Goal: Task Accomplishment & Management: Manage account settings

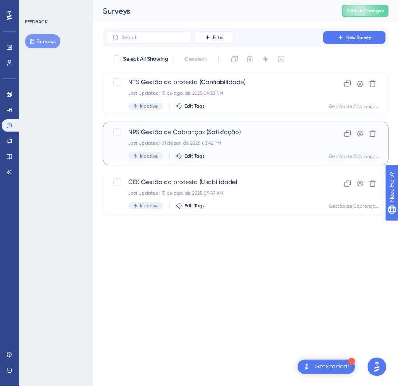
click at [231, 144] on div "Last Updated: 01 de set. de 2025 03:42 PM" at bounding box center [214, 143] width 173 height 6
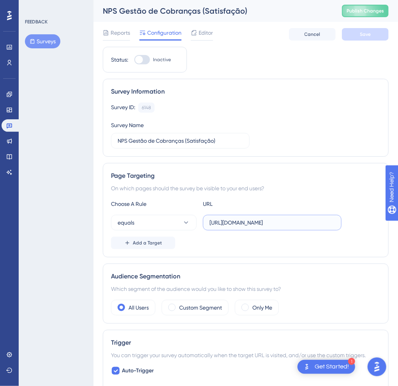
scroll to position [0, 21]
drag, startPoint x: 264, startPoint y: 222, endPoint x: 364, endPoint y: 222, distance: 100.5
click at [335, 222] on input "[URL][DOMAIN_NAME]" at bounding box center [271, 222] width 125 height 9
click at [343, 230] on div "Choose A Rule URL equals https://produto-gc.sajcloud.com.br/centralcda/certidoe…" at bounding box center [245, 224] width 269 height 50
click at [173, 221] on button "equals" at bounding box center [154, 223] width 86 height 16
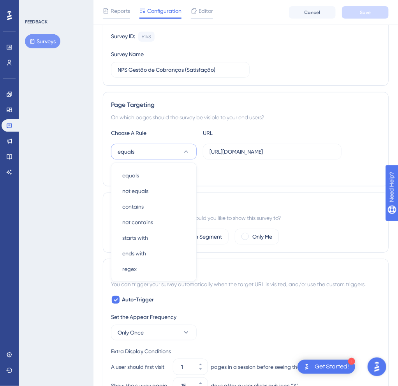
scroll to position [17, 0]
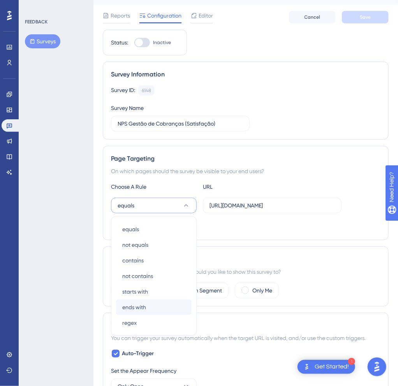
click at [160, 303] on div "ends with ends with" at bounding box center [154, 307] width 76 height 16
click at [150, 310] on button "ends with ends with" at bounding box center [154, 307] width 76 height 16
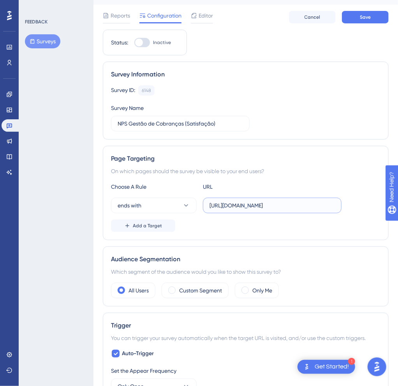
click at [273, 206] on input "[URL][DOMAIN_NAME]" at bounding box center [271, 205] width 125 height 9
drag, startPoint x: 281, startPoint y: 206, endPoint x: 183, endPoint y: 197, distance: 98.6
click at [209, 209] on input "[URL][DOMAIN_NAME]" at bounding box center [271, 205] width 125 height 9
type input "/centralcda/certidoes"
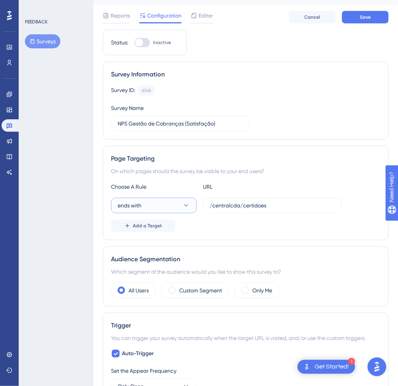
click at [168, 212] on button "ends with" at bounding box center [154, 205] width 86 height 16
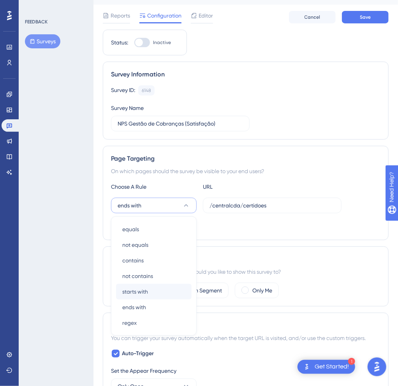
scroll to position [98, 0]
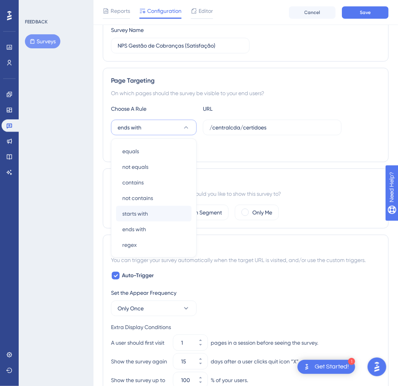
click at [168, 209] on div "starts with starts with" at bounding box center [154, 214] width 76 height 16
click at [319, 141] on div "Add a Target" at bounding box center [245, 147] width 269 height 12
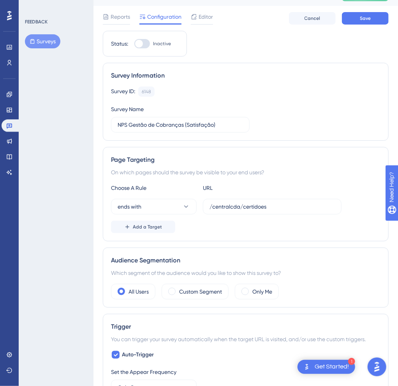
scroll to position [139, 0]
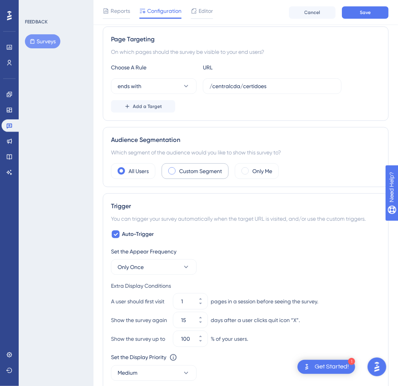
click at [190, 175] on div "Custom Segment" at bounding box center [195, 171] width 67 height 16
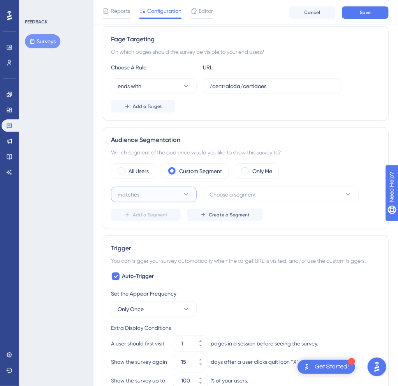
click at [171, 197] on button "matches" at bounding box center [154, 195] width 86 height 16
click at [228, 194] on span "Choose a segment" at bounding box center [232, 194] width 46 height 9
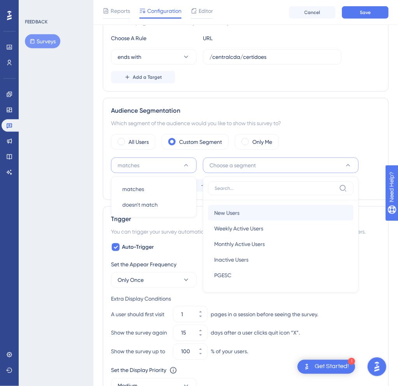
scroll to position [127, 0]
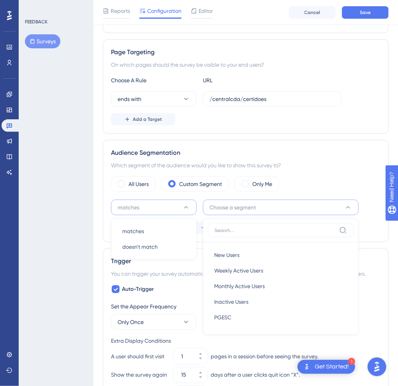
click at [94, 217] on div "Performance Users Engagement Widgets Feedback Product Updates Knowledge Base AI…" at bounding box center [245, 254] width 305 height 763
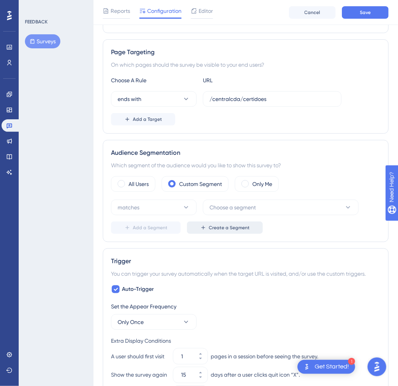
click at [213, 226] on span "Create a Segment" at bounding box center [229, 227] width 41 height 6
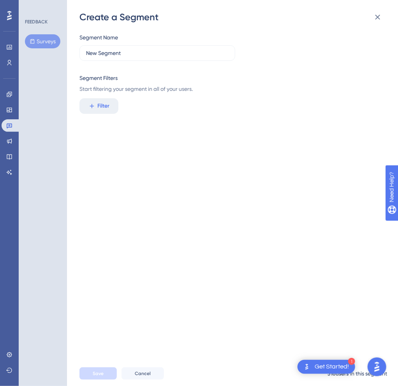
click at [105, 114] on div "Segment Name New Segment Segment Filters Start filtering your segment in all of…" at bounding box center [236, 191] width 314 height 337
click at [114, 104] on button "Filter" at bounding box center [98, 106] width 39 height 16
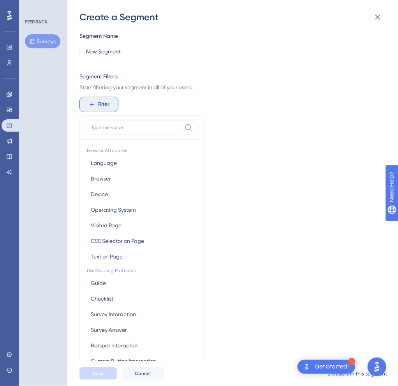
scroll to position [0, 0]
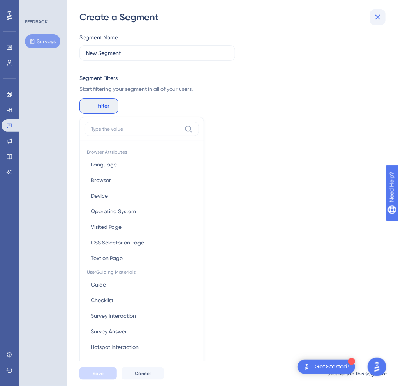
click at [377, 15] on icon at bounding box center [377, 16] width 9 height 9
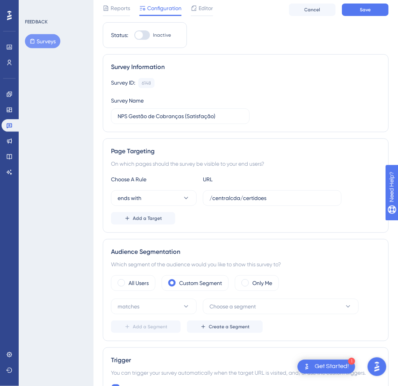
scroll to position [41, 0]
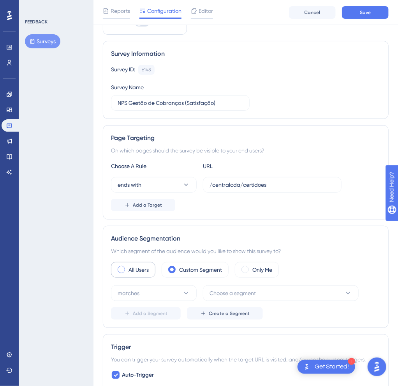
click at [134, 273] on div "All Users" at bounding box center [133, 270] width 44 height 16
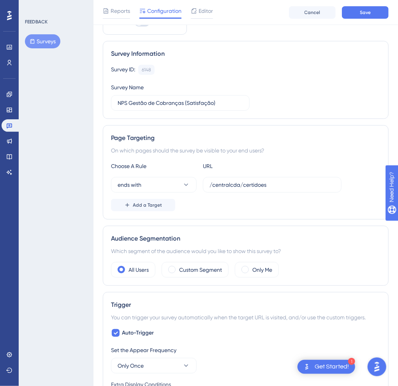
scroll to position [206, 0]
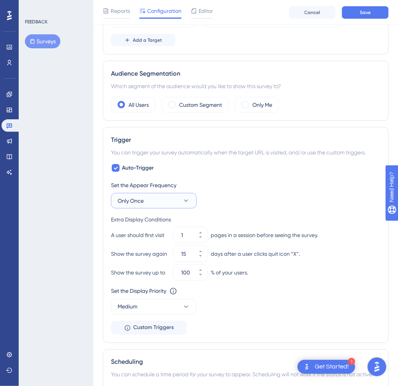
click at [138, 200] on span "Only Once" at bounding box center [131, 200] width 26 height 9
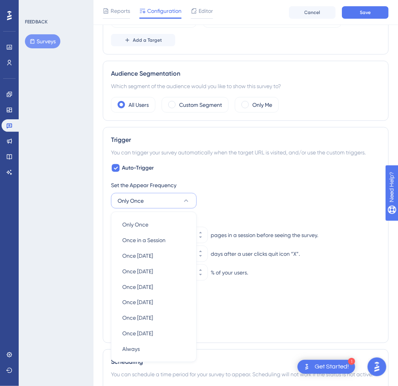
scroll to position [298, 0]
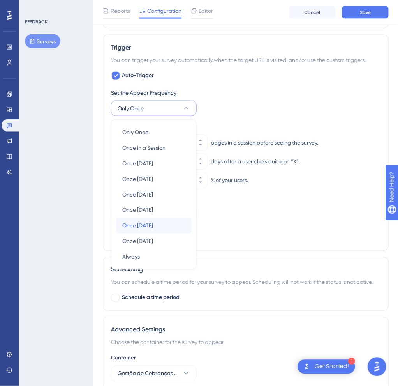
click at [147, 227] on span "Once [DATE]" at bounding box center [137, 225] width 31 height 9
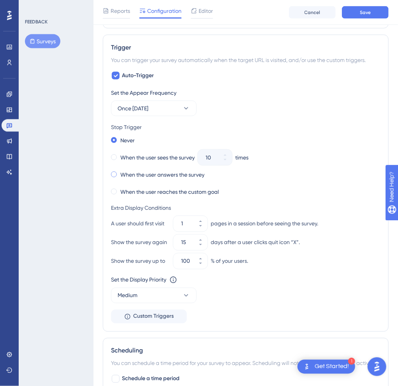
click at [162, 175] on label "When the user answers the survey" at bounding box center [162, 174] width 84 height 9
click at [127, 141] on label "Never" at bounding box center [127, 140] width 14 height 9
click at [153, 101] on button "Once [DATE]" at bounding box center [154, 108] width 86 height 16
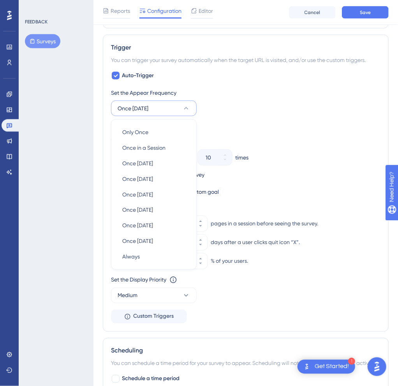
scroll to position [297, 0]
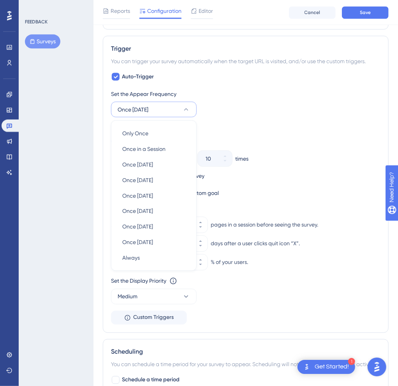
click at [153, 101] on button "Once [DATE]" at bounding box center [154, 109] width 86 height 16
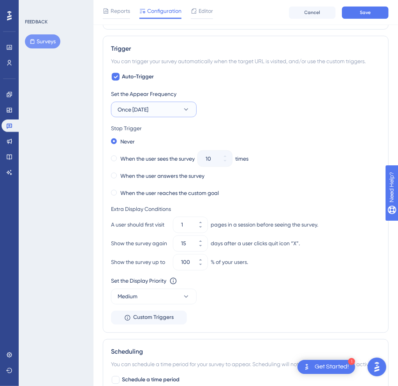
click at [180, 108] on button "Once [DATE]" at bounding box center [154, 109] width 86 height 16
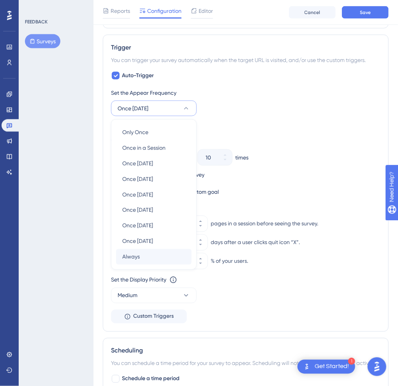
scroll to position [298, 0]
click at [159, 257] on div "Always Always" at bounding box center [154, 256] width 76 height 16
click at [131, 257] on span "Always" at bounding box center [131, 256] width 18 height 9
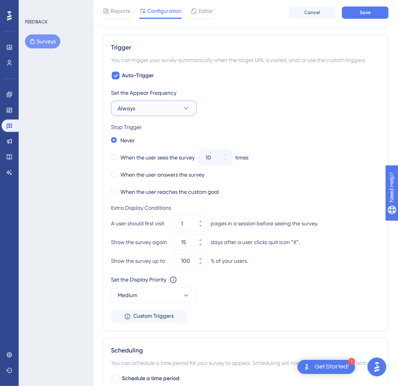
click at [159, 101] on button "Always" at bounding box center [154, 108] width 86 height 16
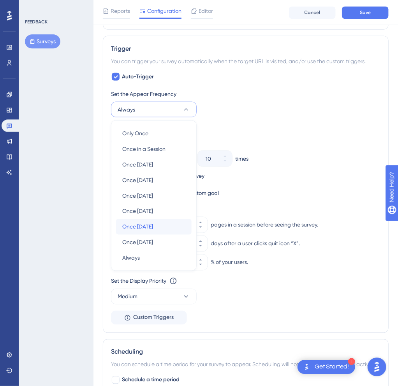
click at [150, 224] on span "Once [DATE]" at bounding box center [137, 226] width 31 height 9
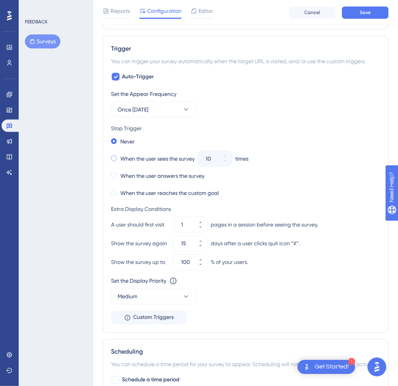
click at [192, 158] on label "When the user sees the survey" at bounding box center [157, 157] width 74 height 9
click at [184, 176] on label "When the user answers the survey" at bounding box center [162, 175] width 84 height 9
click at [185, 245] on input "15" at bounding box center [186, 242] width 11 height 9
drag, startPoint x: 191, startPoint y: 241, endPoint x: 175, endPoint y: 242, distance: 15.6
click at [181, 242] on input "15" at bounding box center [186, 242] width 11 height 9
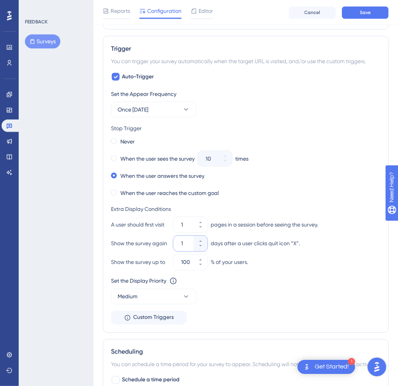
type input "1"
click at [70, 176] on div "FEEDBACK Surveys" at bounding box center [56, 193] width 75 height 386
click at [166, 297] on button "Medium" at bounding box center [154, 296] width 86 height 16
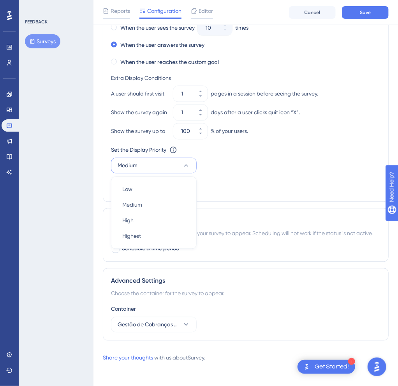
click at [80, 251] on div "FEEDBACK Surveys" at bounding box center [56, 193] width 75 height 386
click at [167, 323] on span "Gestão de Cobranças - Painel" at bounding box center [149, 324] width 62 height 9
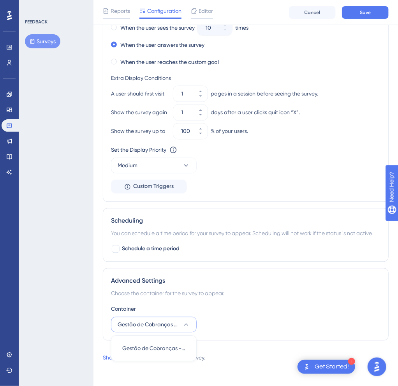
click at [167, 323] on span "Gestão de Cobranças - Painel" at bounding box center [149, 324] width 62 height 9
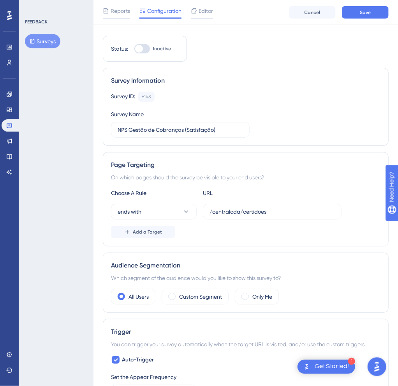
scroll to position [0, 0]
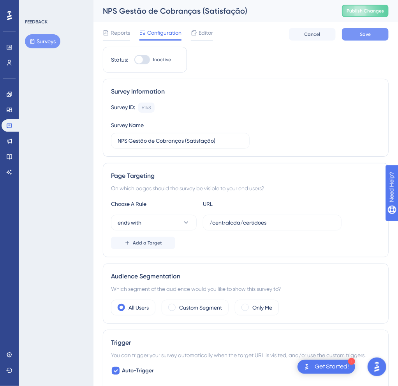
click at [365, 32] on span "Save" at bounding box center [365, 34] width 11 height 6
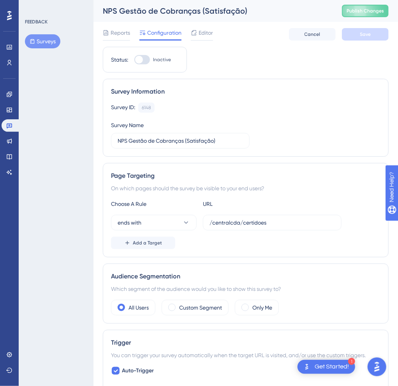
click at [48, 44] on button "Surveys" at bounding box center [42, 41] width 35 height 14
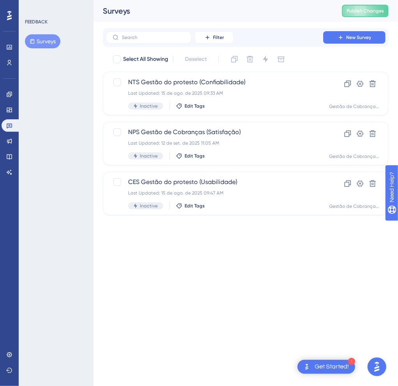
click at [265, 0] on html "1 Get Started! Performance Users Engagement Widgets Feedback Product Updates Kn…" at bounding box center [199, 0] width 398 height 0
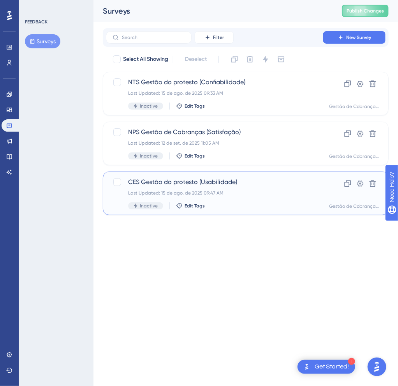
click at [250, 194] on div "Last Updated: 15 de ago. de 2025 09:47 AM" at bounding box center [214, 193] width 173 height 6
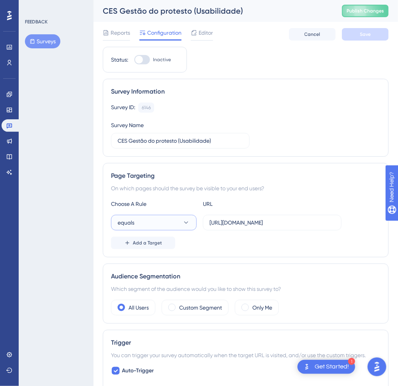
click at [148, 224] on button "equals" at bounding box center [154, 223] width 86 height 16
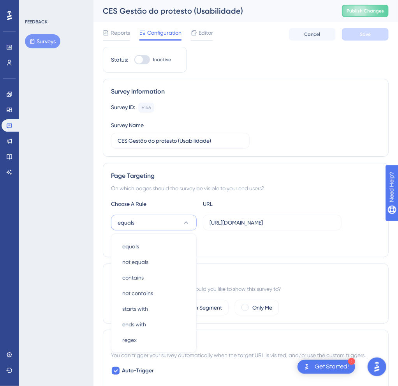
scroll to position [98, 0]
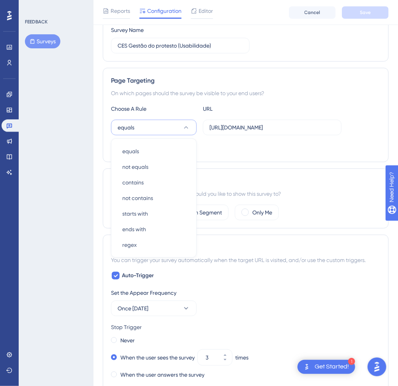
click at [249, 148] on div "Add a Target" at bounding box center [245, 147] width 269 height 12
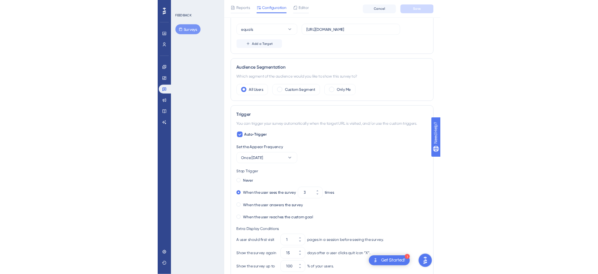
scroll to position [304, 0]
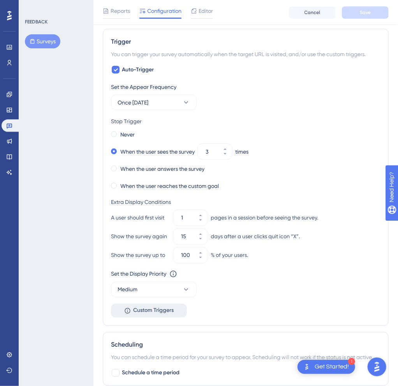
click at [144, 310] on span "Custom Triggers" at bounding box center [153, 310] width 40 height 9
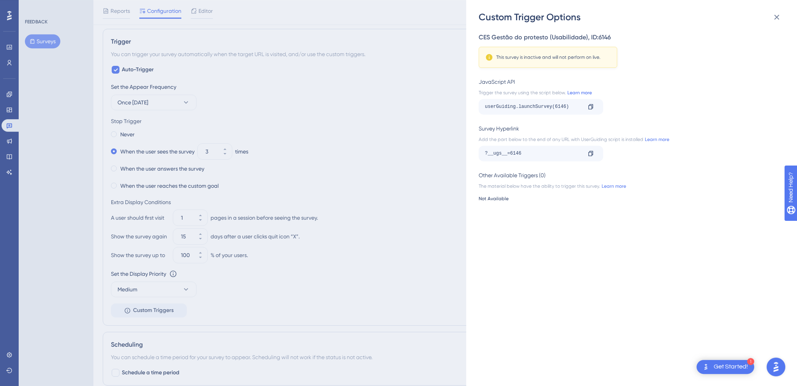
click at [576, 95] on link "Learn more" at bounding box center [579, 93] width 26 height 6
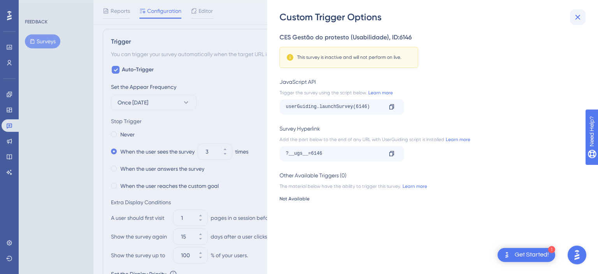
click at [577, 16] on icon at bounding box center [578, 17] width 5 height 5
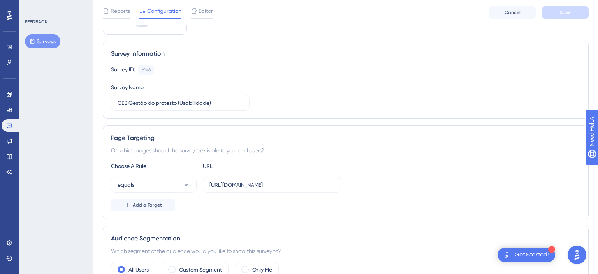
scroll to position [0, 0]
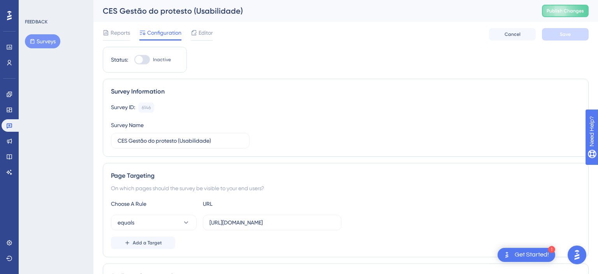
drag, startPoint x: 32, startPoint y: 43, endPoint x: 38, endPoint y: 46, distance: 6.6
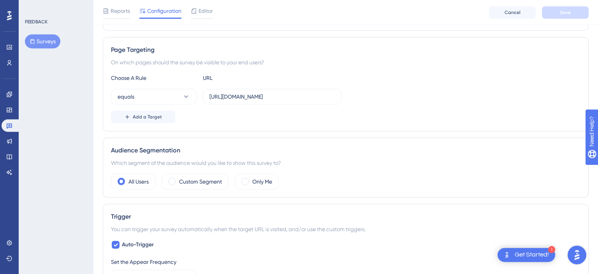
scroll to position [136, 0]
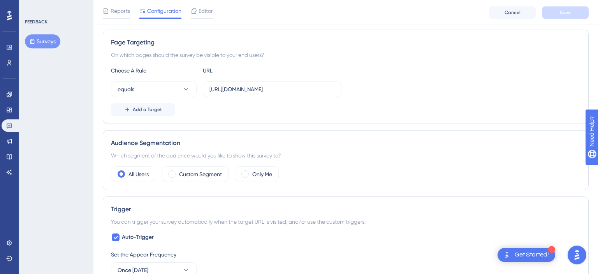
click at [43, 38] on button "Surveys" at bounding box center [42, 41] width 35 height 14
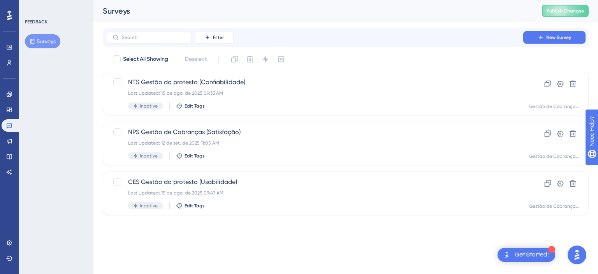
click at [73, 13] on div "FEEDBACK Surveys" at bounding box center [56, 137] width 75 height 274
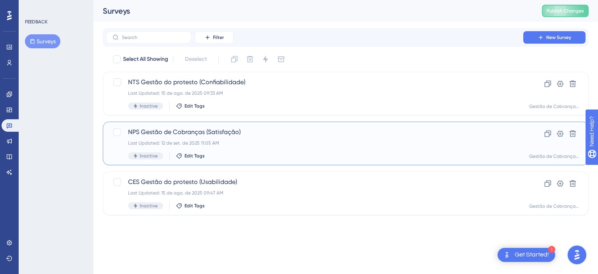
click at [244, 139] on div "NPS Gestão de Cobranças (Satisfação) Last Updated: 12 de set. de 2025 11:05 AM …" at bounding box center [314, 143] width 373 height 32
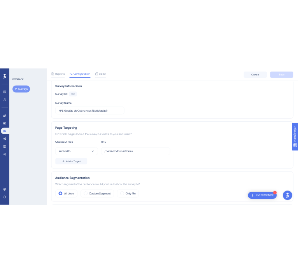
scroll to position [82, 0]
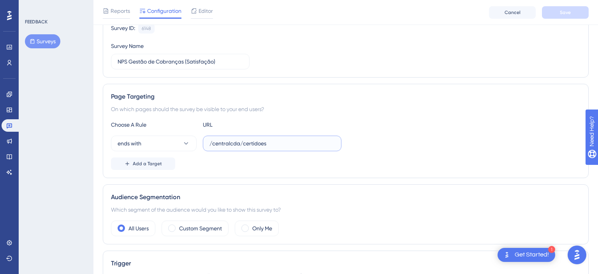
drag, startPoint x: 285, startPoint y: 143, endPoint x: 197, endPoint y: 132, distance: 88.7
click at [209, 139] on input "/centralcda/certidoes" at bounding box center [271, 143] width 125 height 9
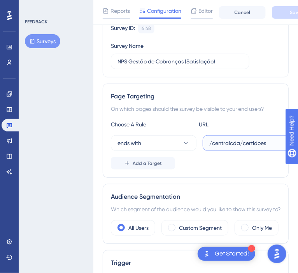
click at [240, 145] on input "/centralcda/certidoes" at bounding box center [271, 143] width 125 height 9
paste input "https://produto-gc.sajcloud.com.br"
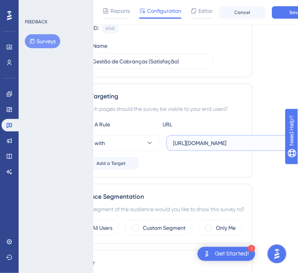
type input "[URL][DOMAIN_NAME]"
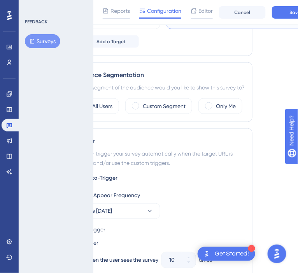
scroll to position [206, 36]
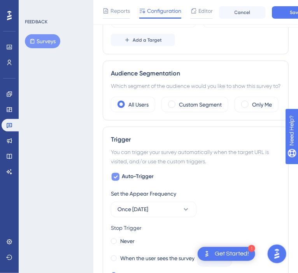
drag, startPoint x: 215, startPoint y: 192, endPoint x: 142, endPoint y: 188, distance: 73.0
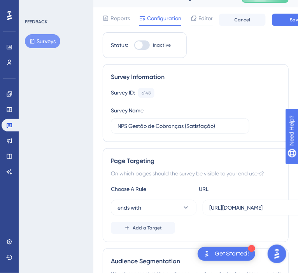
scroll to position [0, 0]
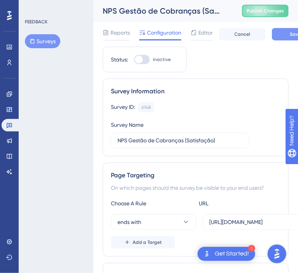
click at [278, 36] on button "Save" at bounding box center [295, 34] width 47 height 12
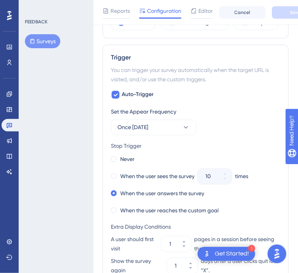
scroll to position [329, 0]
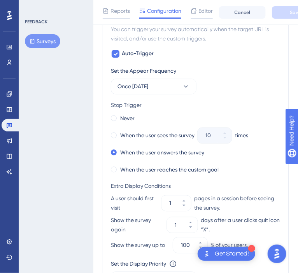
click at [83, 148] on div "FEEDBACK Surveys" at bounding box center [56, 136] width 75 height 273
click at [148, 92] on span "Once [DATE]" at bounding box center [133, 86] width 31 height 9
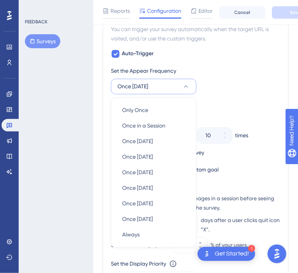
scroll to position [367, 0]
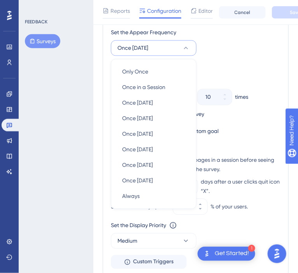
click at [255, 71] on div "Stop Trigger" at bounding box center [196, 66] width 170 height 9
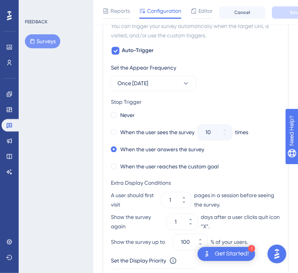
scroll to position [326, 0]
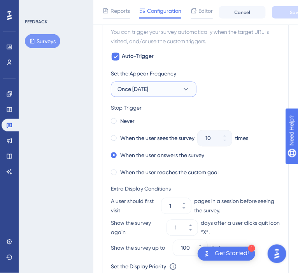
click at [162, 97] on button "Once [DATE]" at bounding box center [154, 90] width 86 height 16
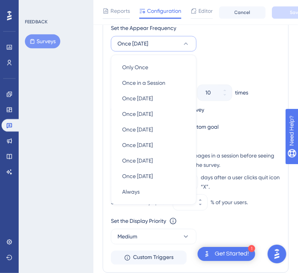
click at [85, 68] on div "FEEDBACK Surveys" at bounding box center [56, 136] width 75 height 273
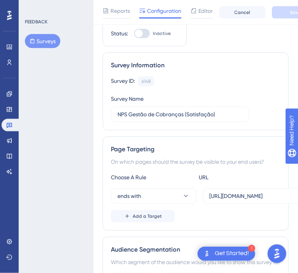
scroll to position [0, 0]
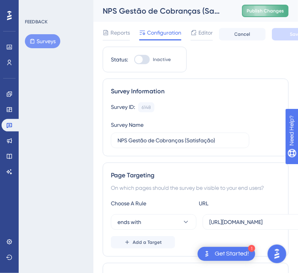
click at [269, 16] on button "Publish Changes" at bounding box center [265, 11] width 47 height 12
click at [138, 60] on div at bounding box center [139, 60] width 8 height 8
click at [134, 60] on input "Inactive" at bounding box center [134, 60] width 0 height 0
checkbox input "true"
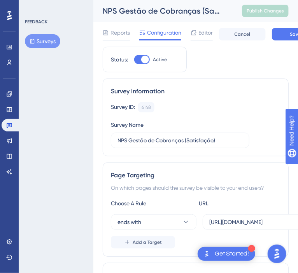
click at [283, 33] on button "Save" at bounding box center [295, 34] width 47 height 12
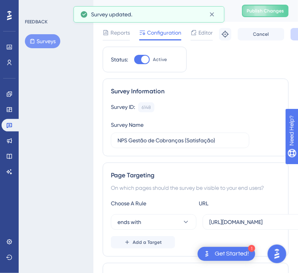
click at [271, 12] on span "Publish Changes" at bounding box center [265, 11] width 37 height 6
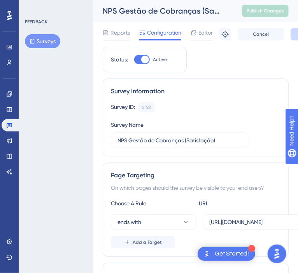
click at [223, 90] on div "Survey Information" at bounding box center [196, 91] width 170 height 9
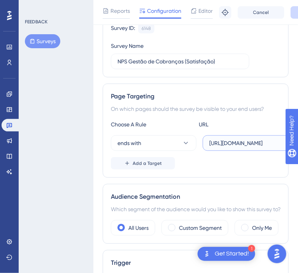
scroll to position [82, 43]
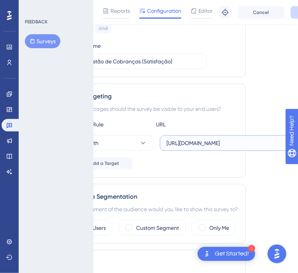
drag, startPoint x: 239, startPoint y: 142, endPoint x: 278, endPoint y: 146, distance: 38.8
click at [292, 148] on input "[URL][DOMAIN_NAME]" at bounding box center [229, 143] width 125 height 9
click at [110, 150] on button "ends with" at bounding box center [111, 144] width 86 height 16
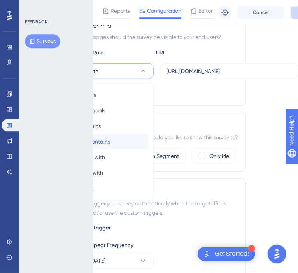
click at [114, 146] on button "not contains not contains" at bounding box center [111, 142] width 76 height 16
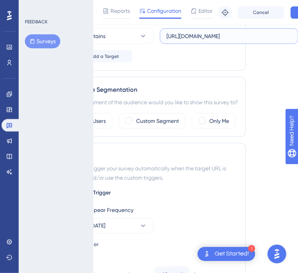
scroll to position [0, 0]
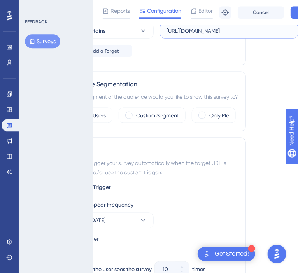
drag, startPoint x: 145, startPoint y: 88, endPoint x: 144, endPoint y: 74, distance: 14.1
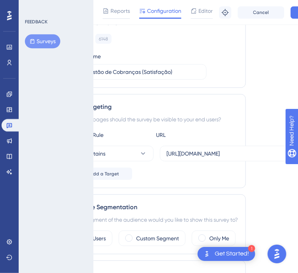
scroll to position [12, 0]
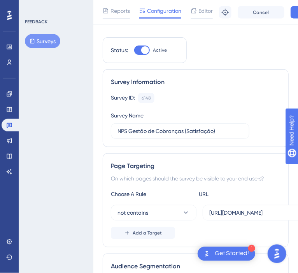
drag, startPoint x: 238, startPoint y: 184, endPoint x: 147, endPoint y: 175, distance: 91.9
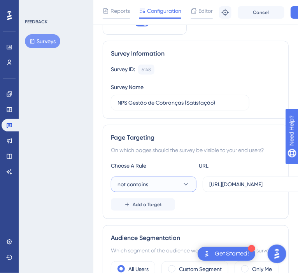
click at [141, 180] on span "not contains" at bounding box center [133, 184] width 31 height 9
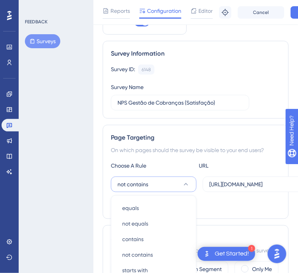
scroll to position [158, 0]
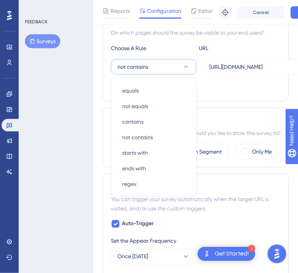
drag, startPoint x: 152, startPoint y: 87, endPoint x: 255, endPoint y: 107, distance: 104.2
click at [153, 87] on div "equals equals" at bounding box center [154, 91] width 76 height 16
drag, startPoint x: 171, startPoint y: 83, endPoint x: 174, endPoint y: 81, distance: 4.5
click at [174, 83] on div "equals equals not equals not equals contains contains not contains not contains…" at bounding box center [154, 137] width 76 height 109
click at [169, 90] on div "equals equals" at bounding box center [154, 91] width 76 height 16
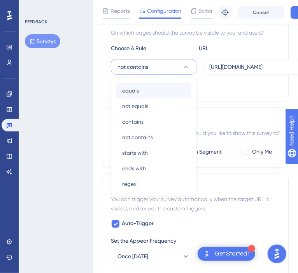
click at [155, 91] on div "equals equals" at bounding box center [154, 91] width 76 height 16
click at [267, 86] on div "Add a Target" at bounding box center [196, 87] width 170 height 12
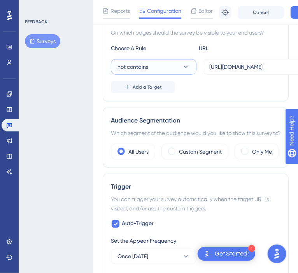
click at [176, 68] on button "not contains" at bounding box center [154, 67] width 86 height 16
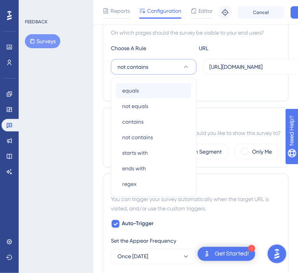
scroll to position [157, 0]
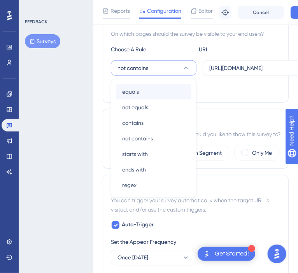
click at [159, 98] on div "equals equals" at bounding box center [154, 92] width 76 height 16
click at [247, 101] on div "Page Targeting On which pages should the survey be visible to your end users? C…" at bounding box center [196, 56] width 186 height 94
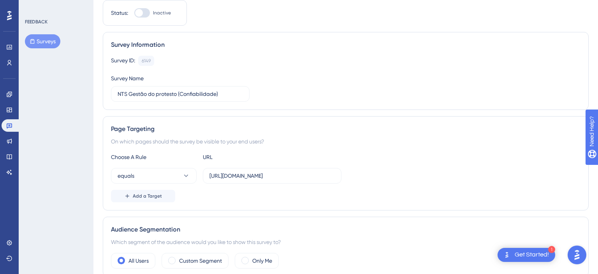
scroll to position [82, 0]
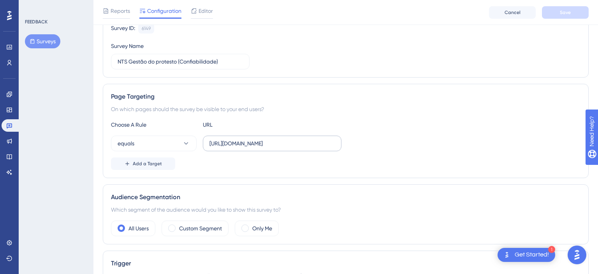
click at [287, 148] on label "https://gc-develop-pj.int-dev.softplan.com.br/centralcda/certidoes" at bounding box center [272, 144] width 139 height 16
click at [287, 148] on input "https://gc-develop-pj.int-dev.softplan.com.br/centralcda/certidoes" at bounding box center [271, 143] width 125 height 9
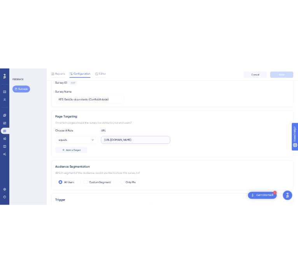
scroll to position [0, 48]
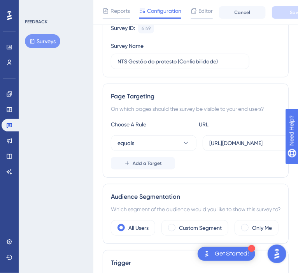
click at [58, 128] on div "FEEDBACK Surveys" at bounding box center [56, 136] width 75 height 273
click at [226, 151] on div "Choose A Rule URL equals https://gc-develop-pj.int-dev.softplan.com.br/centralc…" at bounding box center [196, 145] width 170 height 50
click at [233, 142] on input "https://gc-develop-pj.int-dev.softplan.com.br/centralcda/certidoes" at bounding box center [271, 143] width 125 height 9
paste input "produto-gc.sajcloud"
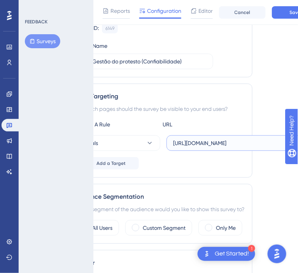
type input "[URL][DOMAIN_NAME]"
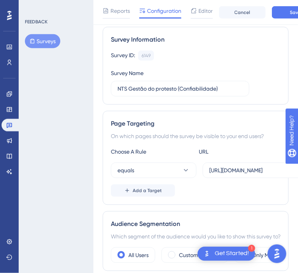
drag, startPoint x: 219, startPoint y: 106, endPoint x: 151, endPoint y: 90, distance: 69.8
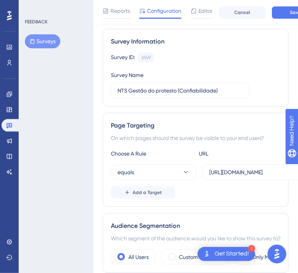
scroll to position [0, 0]
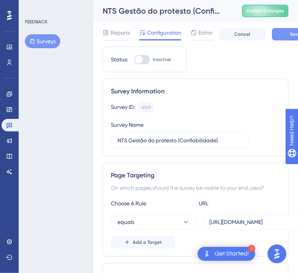
click at [282, 35] on button "Save" at bounding box center [295, 34] width 47 height 12
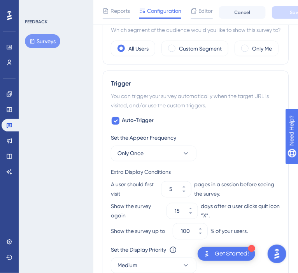
scroll to position [288, 0]
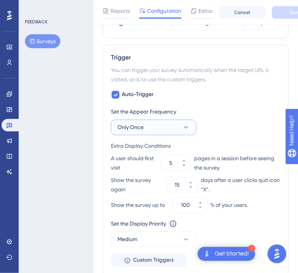
drag, startPoint x: 145, startPoint y: 142, endPoint x: 148, endPoint y: 136, distance: 5.9
click at [146, 136] on button "Only Once" at bounding box center [154, 128] width 86 height 16
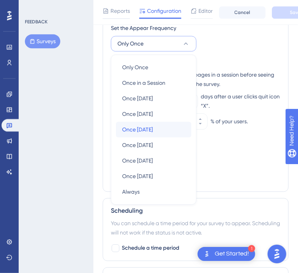
click at [153, 134] on span "Once in 30 days" at bounding box center [137, 129] width 31 height 9
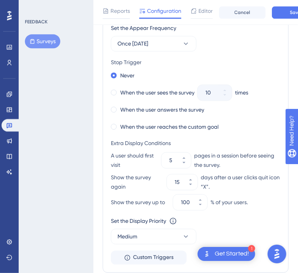
drag, startPoint x: 171, startPoint y: 116, endPoint x: 134, endPoint y: 1, distance: 121.1
click at [171, 114] on label "When the user answers the survey" at bounding box center [162, 109] width 84 height 9
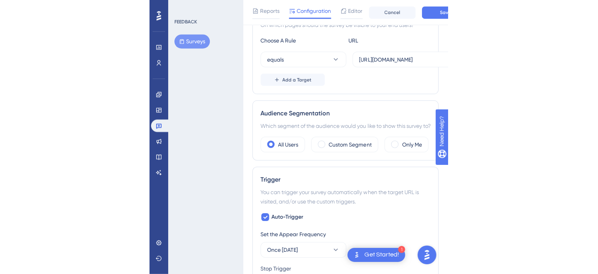
scroll to position [2, 0]
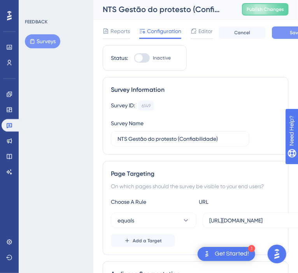
click at [281, 34] on button "Save" at bounding box center [295, 32] width 47 height 12
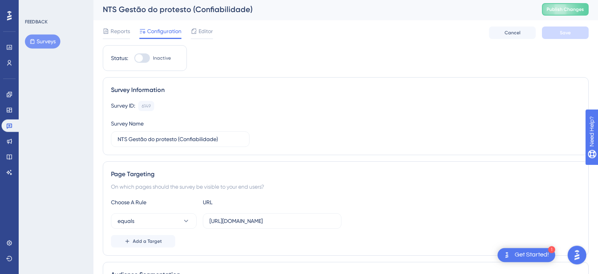
scroll to position [84, 0]
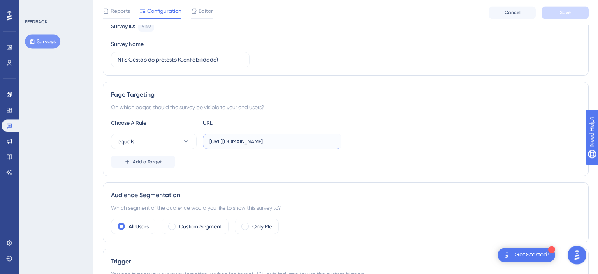
click at [237, 137] on input "[URL][DOMAIN_NAME]" at bounding box center [271, 141] width 125 height 9
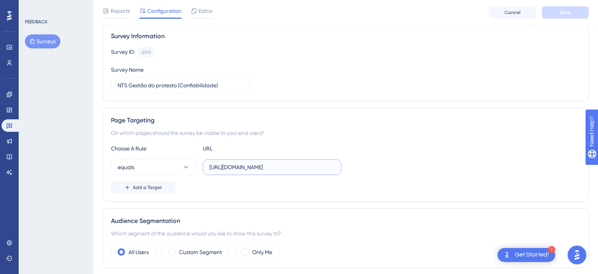
scroll to position [0, 0]
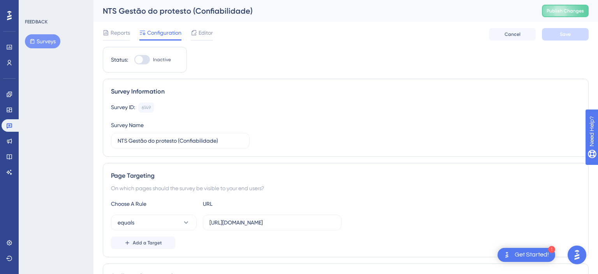
click at [144, 54] on div "Status: Inactive" at bounding box center [145, 60] width 84 height 26
click at [140, 62] on div at bounding box center [139, 60] width 8 height 8
click at [134, 60] on input "Inactive" at bounding box center [134, 60] width 0 height 0
checkbox input "true"
click at [583, 34] on button "Save" at bounding box center [565, 34] width 47 height 12
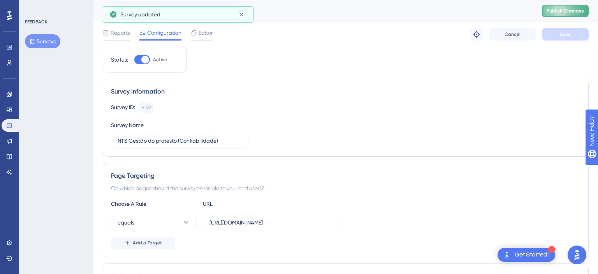
click at [551, 12] on span "Publish Changes" at bounding box center [565, 11] width 37 height 6
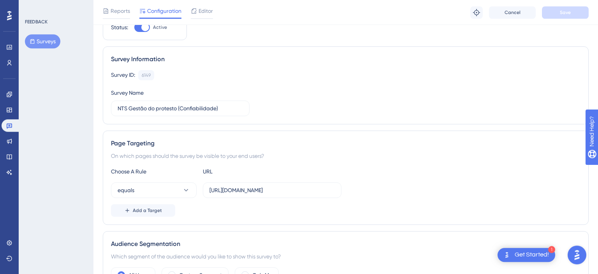
scroll to position [41, 0]
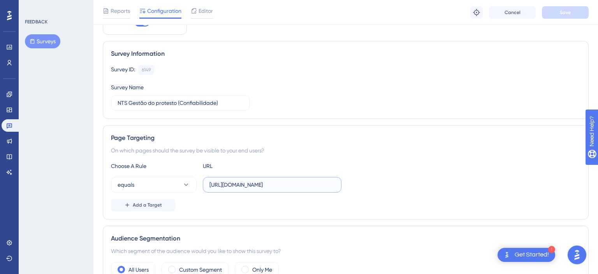
click at [299, 183] on input "[URL][DOMAIN_NAME]" at bounding box center [271, 184] width 125 height 9
drag, startPoint x: 306, startPoint y: 187, endPoint x: 140, endPoint y: 183, distance: 165.9
click at [209, 183] on input "[URL][DOMAIN_NAME]" at bounding box center [271, 184] width 125 height 9
click at [364, 96] on div "Survey ID: 6149 Copy Survey Name NTS Gestão do protesto (Confiabilidade)" at bounding box center [346, 88] width 470 height 46
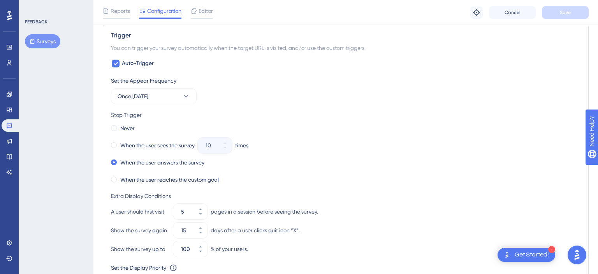
scroll to position [329, 0]
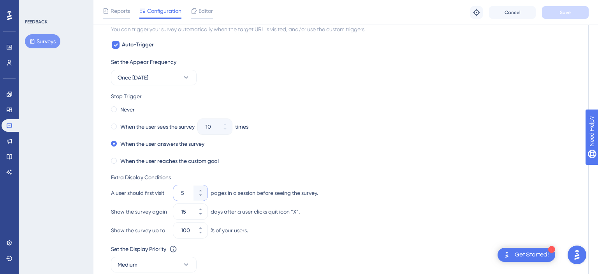
click at [188, 190] on input "5" at bounding box center [186, 192] width 11 height 9
drag, startPoint x: 181, startPoint y: 194, endPoint x: 187, endPoint y: 190, distance: 6.6
click at [181, 191] on input "51" at bounding box center [186, 192] width 11 height 9
drag, startPoint x: 188, startPoint y: 190, endPoint x: 174, endPoint y: 189, distance: 14.0
click at [181, 189] on input "51" at bounding box center [186, 192] width 11 height 9
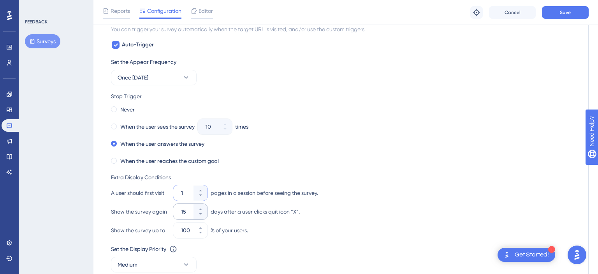
type input "1"
drag, startPoint x: 192, startPoint y: 211, endPoint x: 174, endPoint y: 206, distance: 18.4
click at [181, 207] on input "15" at bounding box center [186, 211] width 11 height 9
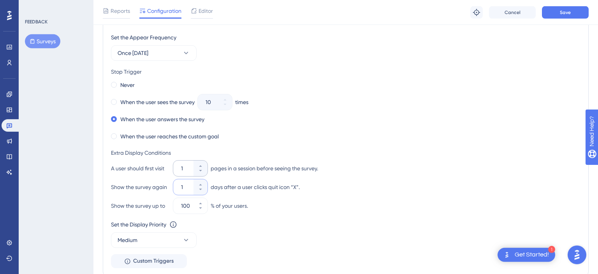
scroll to position [370, 0]
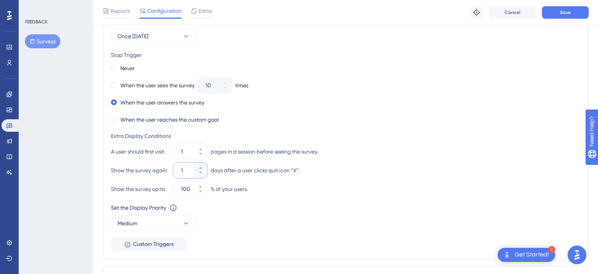
type input "1"
click at [76, 192] on div "FEEDBACK Surveys" at bounding box center [56, 137] width 75 height 274
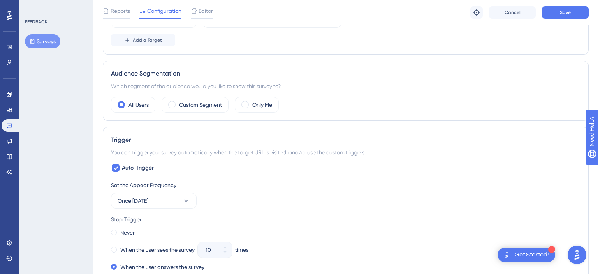
scroll to position [0, 0]
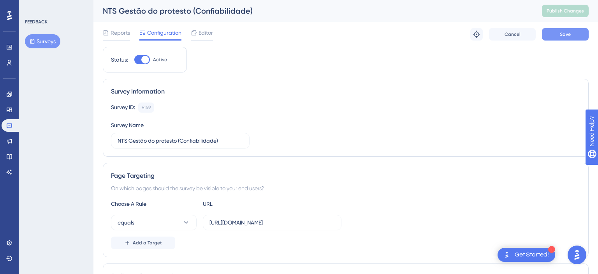
click at [572, 36] on button "Save" at bounding box center [565, 34] width 47 height 12
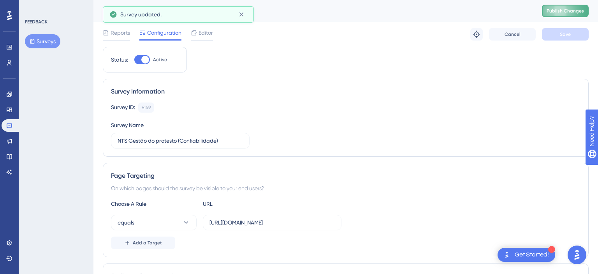
click at [568, 7] on button "Publish Changes" at bounding box center [565, 11] width 47 height 12
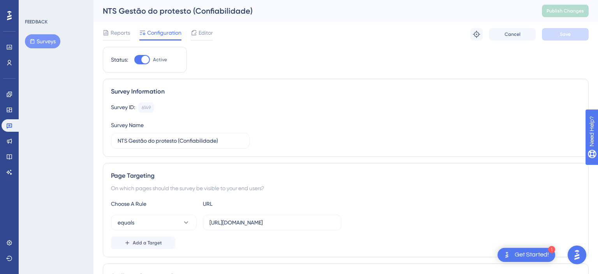
click at [140, 57] on div at bounding box center [142, 59] width 16 height 9
click at [134, 60] on input "Active" at bounding box center [134, 60] width 0 height 0
checkbox input "false"
click at [570, 32] on span "Save" at bounding box center [565, 34] width 11 height 6
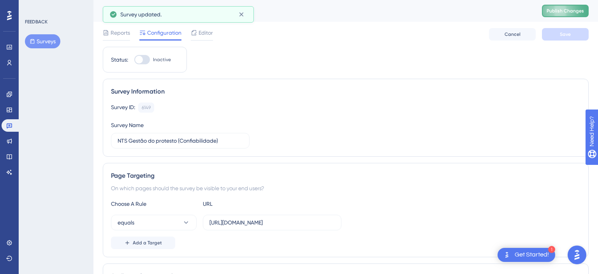
click at [562, 10] on span "Publish Changes" at bounding box center [565, 11] width 37 height 6
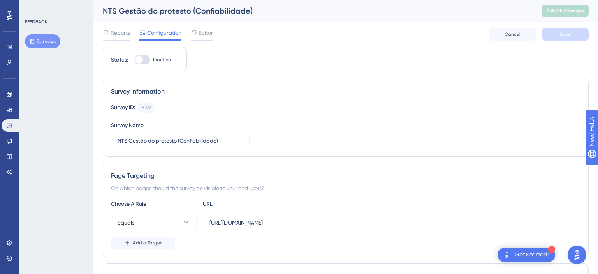
scroll to position [82, 0]
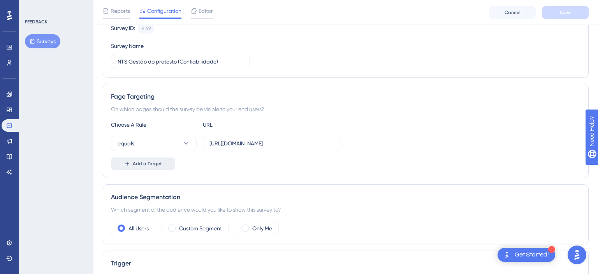
click at [153, 167] on button "Add a Target" at bounding box center [143, 163] width 64 height 12
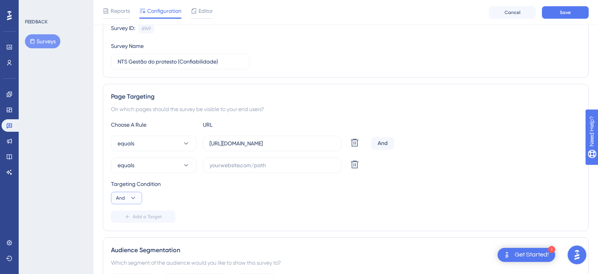
click at [126, 198] on button "And" at bounding box center [126, 198] width 31 height 12
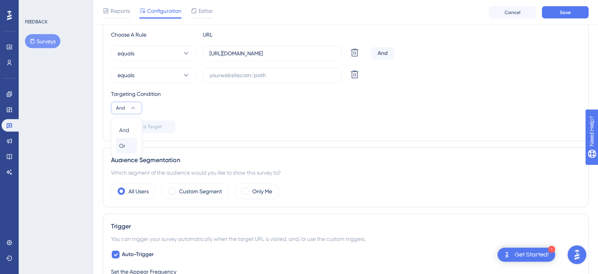
scroll to position [173, 0]
click at [134, 144] on div "Or Or" at bounding box center [126, 145] width 21 height 16
click at [124, 148] on span "Or" at bounding box center [122, 145] width 6 height 9
click at [270, 72] on input "text" at bounding box center [271, 74] width 125 height 9
paste input "[URL][DOMAIN_NAME]"
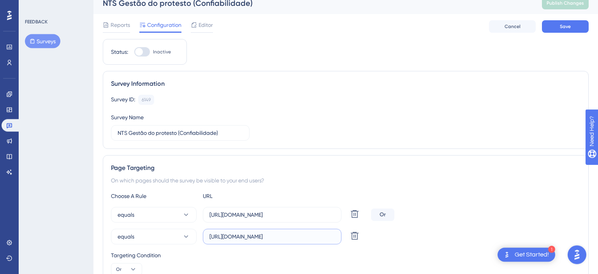
scroll to position [0, 0]
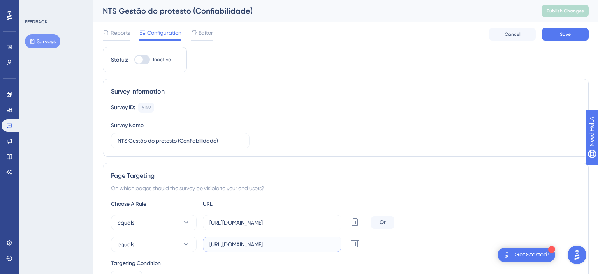
type input "[URL][DOMAIN_NAME]"
click at [146, 59] on div at bounding box center [142, 59] width 16 height 9
click at [134, 60] on input "Inactive" at bounding box center [134, 60] width 0 height 0
drag, startPoint x: 580, startPoint y: 35, endPoint x: 336, endPoint y: 18, distance: 244.8
click at [580, 35] on button "Save" at bounding box center [565, 34] width 47 height 12
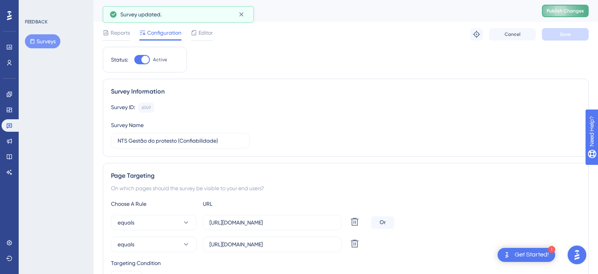
click at [574, 15] on button "Publish Changes" at bounding box center [565, 11] width 47 height 12
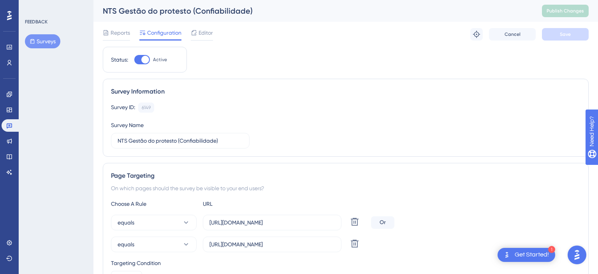
click at [143, 56] on div at bounding box center [142, 59] width 16 height 9
click at [134, 60] on input "Active" at bounding box center [134, 60] width 0 height 0
checkbox input "false"
click at [560, 27] on div "Reports Configuration Editor Troubleshoot Cancel Save" at bounding box center [346, 34] width 486 height 25
click at [563, 35] on span "Save" at bounding box center [565, 34] width 11 height 6
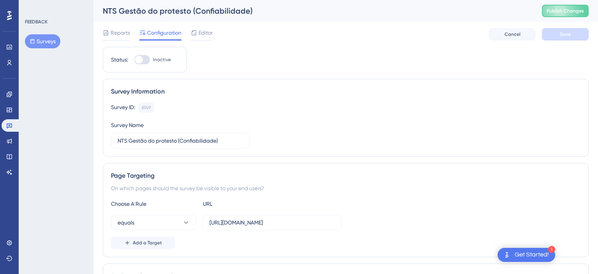
click at [35, 43] on icon at bounding box center [32, 41] width 5 height 5
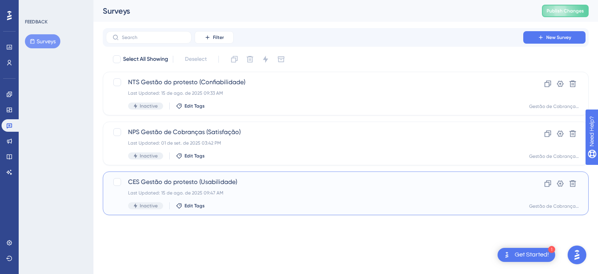
click at [224, 180] on span "CES Gestão do protesto (Usabilidade)" at bounding box center [314, 181] width 373 height 9
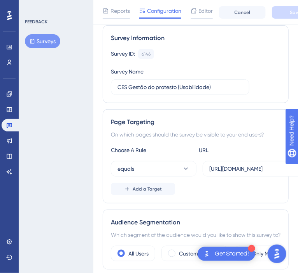
scroll to position [82, 0]
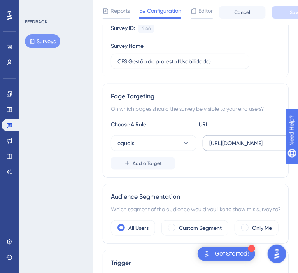
click at [238, 148] on label "[URL][DOMAIN_NAME]" at bounding box center [272, 144] width 139 height 16
click at [238, 148] on input "[URL][DOMAIN_NAME]" at bounding box center [271, 143] width 125 height 9
paste input "produto-gc.sajcloud"
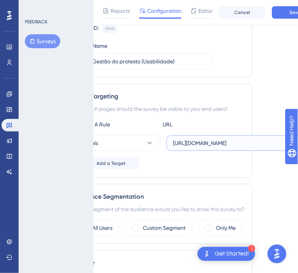
type input "[URL][DOMAIN_NAME]"
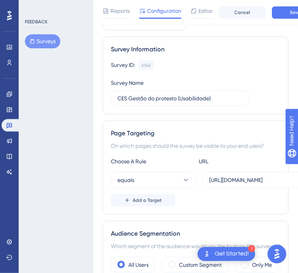
drag, startPoint x: 248, startPoint y: 175, endPoint x: 151, endPoint y: 157, distance: 99.4
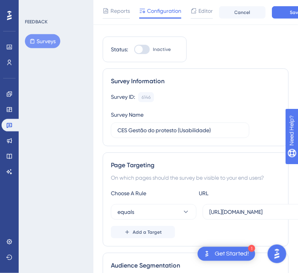
scroll to position [0, 0]
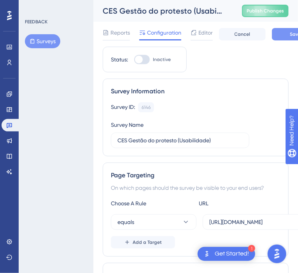
click at [285, 32] on button "Save" at bounding box center [295, 34] width 47 height 12
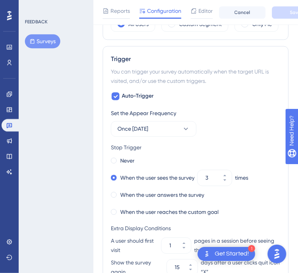
scroll to position [288, 0]
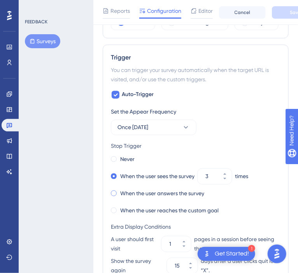
click at [149, 199] on label "When the user answers the survey" at bounding box center [162, 193] width 84 height 9
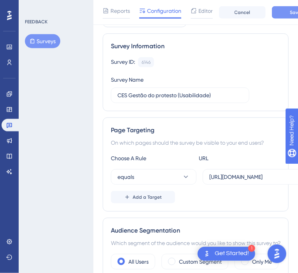
scroll to position [41, 0]
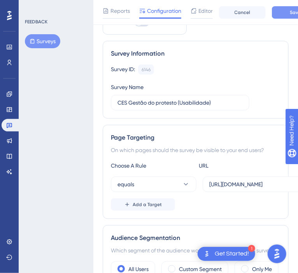
click at [287, 12] on button "Save" at bounding box center [295, 12] width 47 height 12
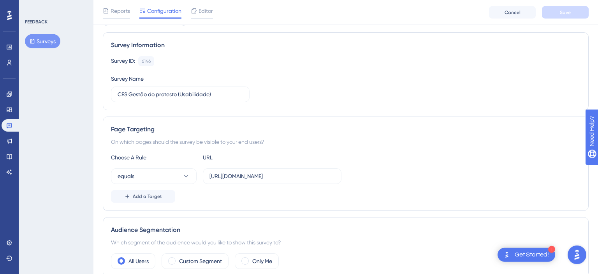
scroll to position [82, 0]
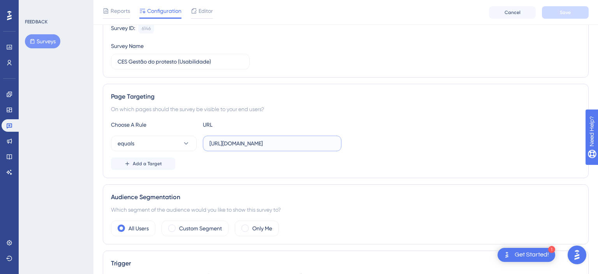
click at [246, 143] on input "[URL][DOMAIN_NAME]" at bounding box center [271, 143] width 125 height 9
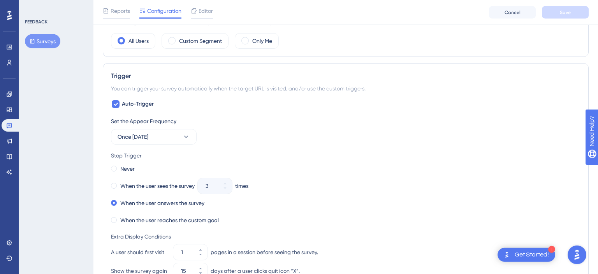
scroll to position [370, 0]
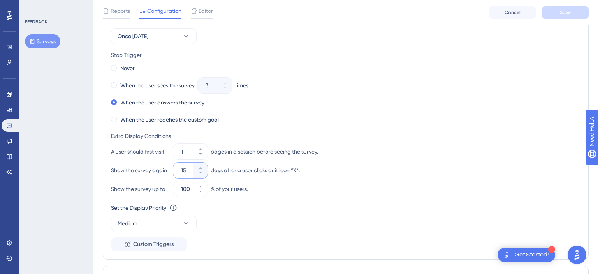
click at [188, 169] on input "15" at bounding box center [186, 169] width 11 height 9
drag, startPoint x: 188, startPoint y: 169, endPoint x: 180, endPoint y: 167, distance: 8.4
click at [181, 167] on input "15" at bounding box center [186, 169] width 11 height 9
type input "1"
click at [54, 168] on div "FEEDBACK Surveys" at bounding box center [56, 137] width 75 height 274
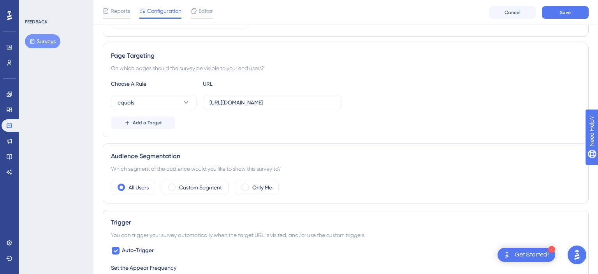
scroll to position [0, 0]
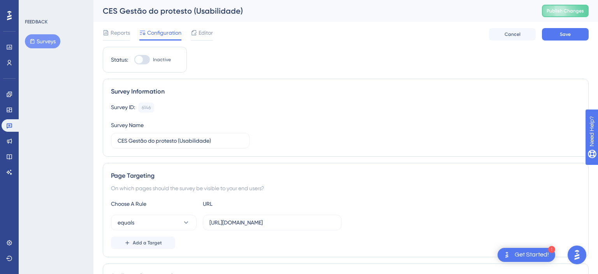
click at [143, 60] on div at bounding box center [139, 60] width 8 height 8
click at [134, 60] on input "Inactive" at bounding box center [134, 60] width 0 height 0
click at [569, 32] on span "Save" at bounding box center [565, 34] width 11 height 6
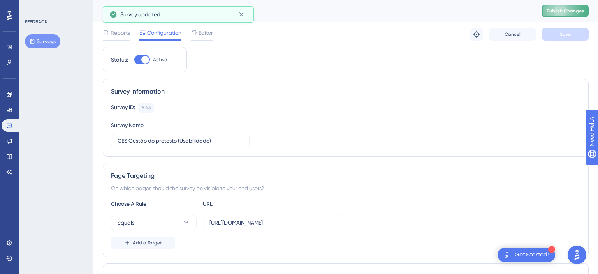
click at [560, 9] on span "Publish Changes" at bounding box center [565, 11] width 37 height 6
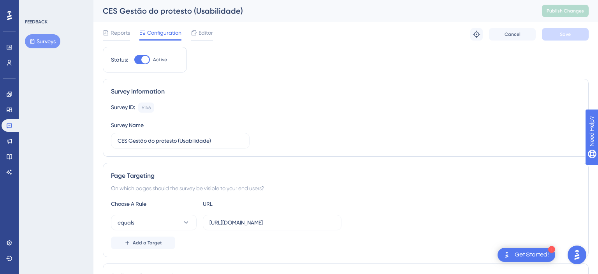
click at [143, 58] on div at bounding box center [145, 60] width 8 height 8
click at [134, 60] on input "Active" at bounding box center [134, 60] width 0 height 0
checkbox input "false"
click at [572, 33] on button "Save" at bounding box center [565, 34] width 47 height 12
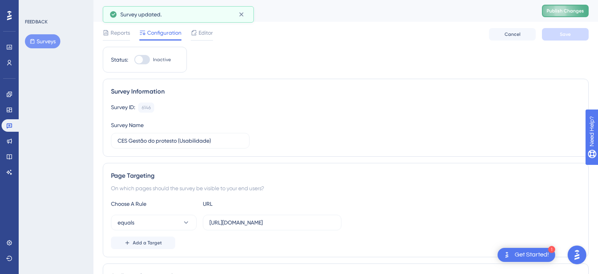
click at [575, 11] on span "Publish Changes" at bounding box center [565, 11] width 37 height 6
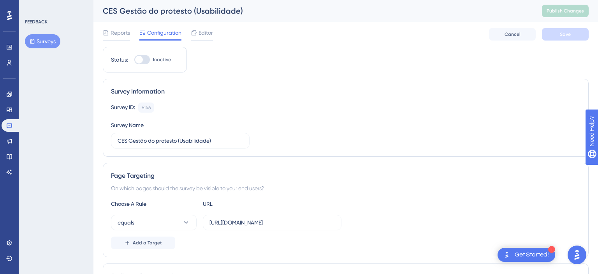
scroll to position [164, 0]
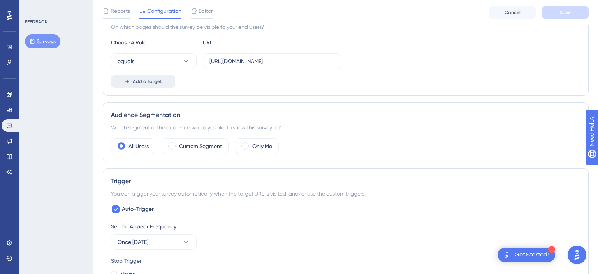
click at [158, 79] on span "Add a Target" at bounding box center [147, 81] width 29 height 6
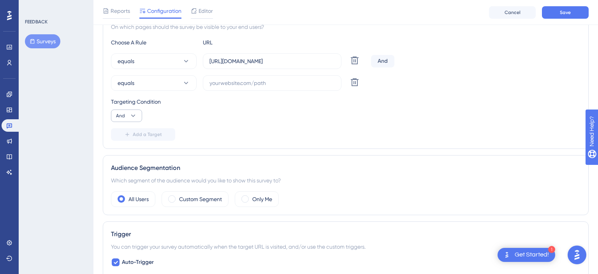
click at [125, 122] on div "Choose A Rule URL equals https://produto-gc.sajcloud.com.br/centralcda/certidoe…" at bounding box center [346, 89] width 470 height 103
click at [125, 118] on button "And" at bounding box center [126, 115] width 31 height 12
click at [132, 151] on div "Or Or" at bounding box center [126, 154] width 21 height 16
click at [272, 82] on input "text" at bounding box center [271, 83] width 125 height 9
paste input "[URL][DOMAIN_NAME]"
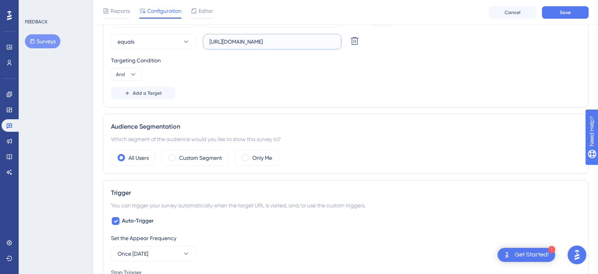
scroll to position [0, 0]
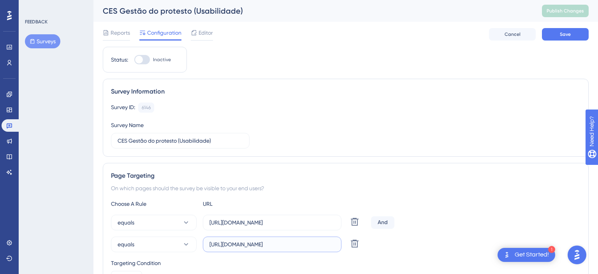
type input "[URL][DOMAIN_NAME]"
click at [142, 60] on div at bounding box center [139, 60] width 8 height 8
click at [134, 60] on input "Inactive" at bounding box center [134, 60] width 0 height 0
checkbox input "false"
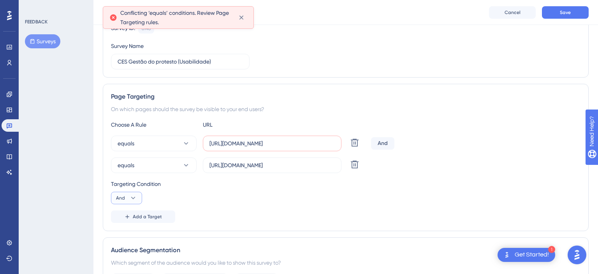
click at [120, 199] on span "And" at bounding box center [120, 198] width 9 height 6
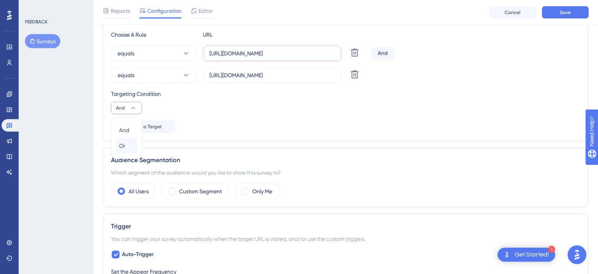
scroll to position [173, 0]
click at [132, 141] on div "Or Or" at bounding box center [126, 145] width 21 height 16
click at [354, 73] on icon at bounding box center [355, 74] width 8 height 8
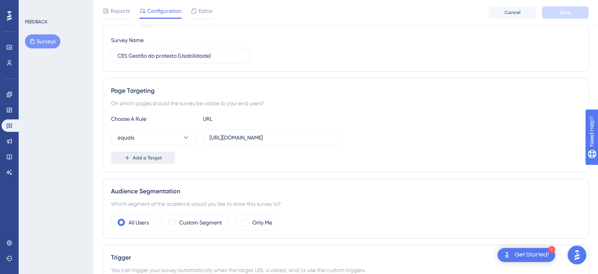
scroll to position [88, 0]
click at [154, 160] on span "Add a Target" at bounding box center [147, 158] width 29 height 6
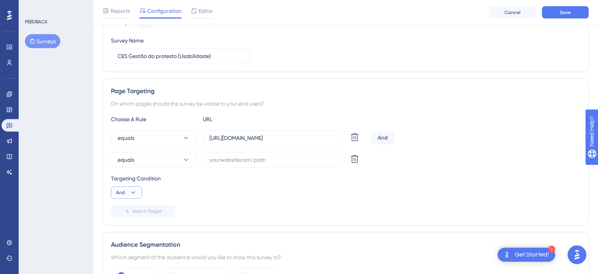
click at [126, 193] on button "And" at bounding box center [126, 192] width 31 height 12
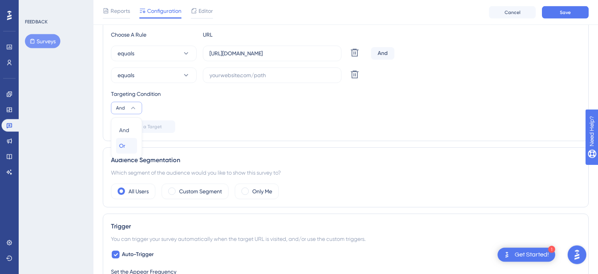
scroll to position [173, 0]
drag, startPoint x: 121, startPoint y: 149, endPoint x: 125, endPoint y: 142, distance: 7.5
click at [122, 147] on span "Or" at bounding box center [122, 145] width 6 height 9
click at [252, 78] on input "text" at bounding box center [271, 74] width 125 height 9
paste input "[URL][DOMAIN_NAME]"
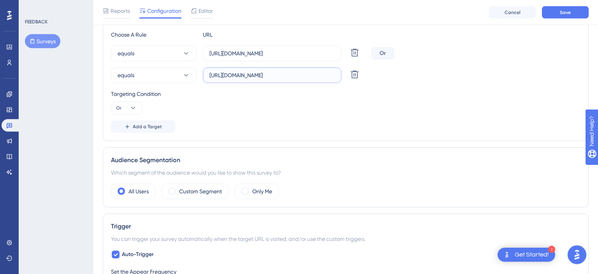
scroll to position [0, 0]
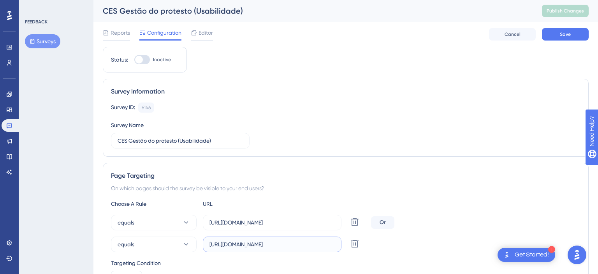
type input "[URL][DOMAIN_NAME]"
click at [149, 58] on div at bounding box center [142, 59] width 16 height 9
click at [134, 60] on input "Inactive" at bounding box center [134, 60] width 0 height 0
click at [546, 31] on button "Save" at bounding box center [565, 34] width 47 height 12
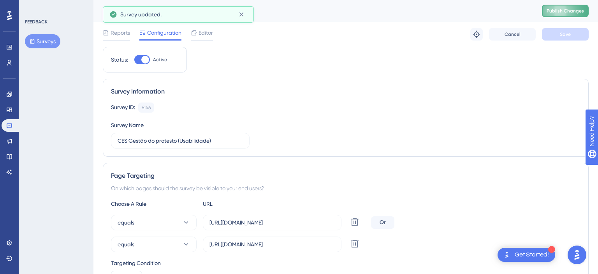
click at [571, 9] on span "Publish Changes" at bounding box center [565, 11] width 37 height 6
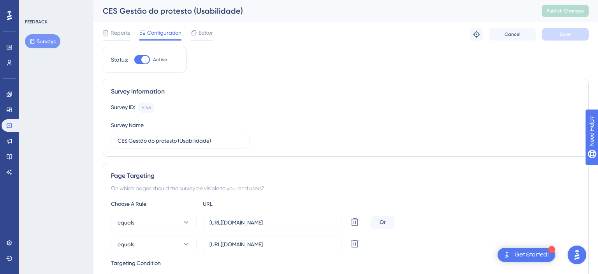
click at [141, 62] on div at bounding box center [142, 59] width 16 height 9
click at [134, 60] on input "Active" at bounding box center [134, 60] width 0 height 0
checkbox input "false"
click at [564, 37] on span "Save" at bounding box center [565, 34] width 11 height 6
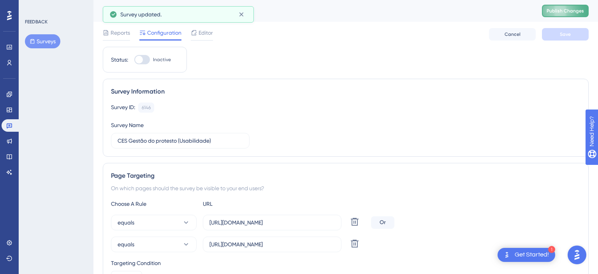
click at [553, 11] on span "Publish Changes" at bounding box center [565, 11] width 37 height 6
click at [11, 98] on link at bounding box center [10, 94] width 16 height 12
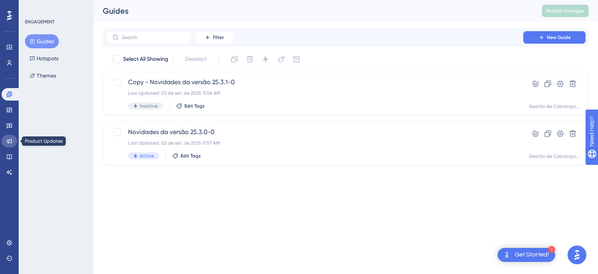
click at [8, 145] on link at bounding box center [10, 141] width 16 height 12
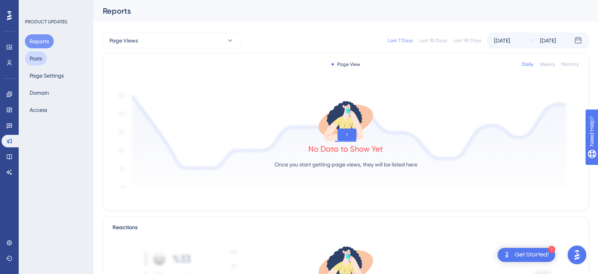
click at [44, 58] on button "Posts" at bounding box center [36, 58] width 22 height 14
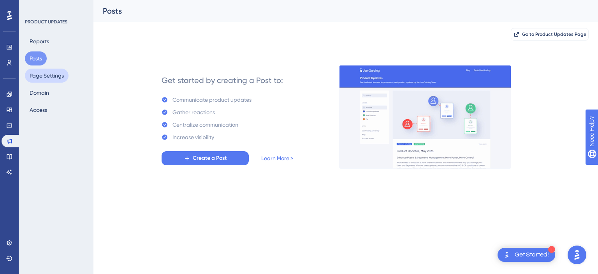
click at [48, 77] on button "Page Settings" at bounding box center [47, 76] width 44 height 14
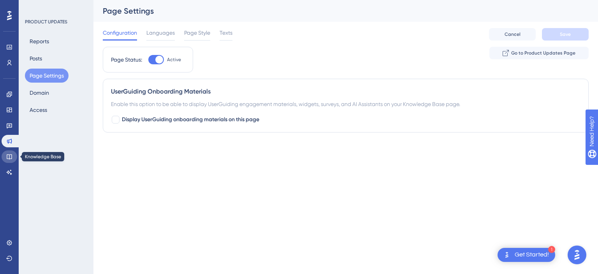
click at [11, 155] on icon at bounding box center [9, 156] width 5 height 5
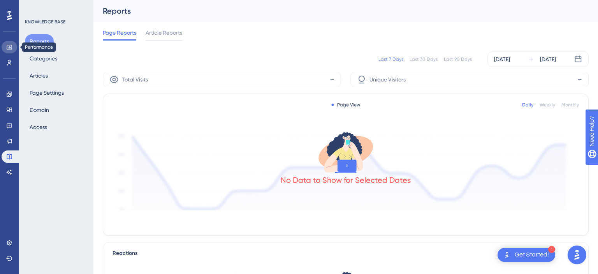
click at [12, 43] on link at bounding box center [10, 47] width 16 height 12
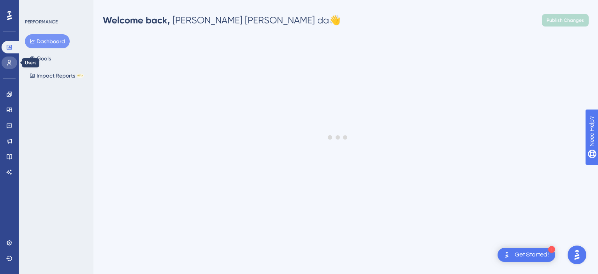
click at [9, 63] on icon at bounding box center [9, 62] width 4 height 5
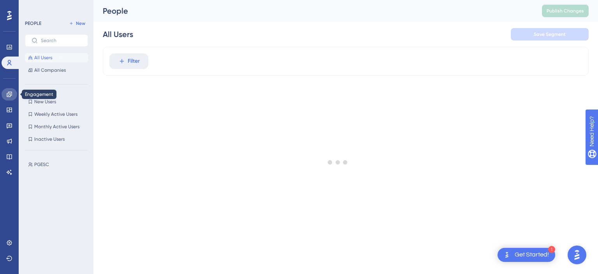
click at [7, 95] on icon at bounding box center [9, 94] width 6 height 6
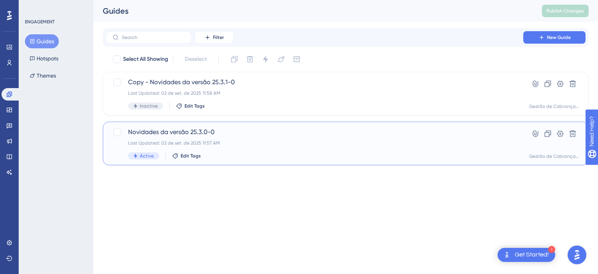
click at [269, 148] on div "Novidades da versão 25.3.0-0 Last Updated: 02 de set. de 2025 11:57 AM Active E…" at bounding box center [314, 143] width 373 height 32
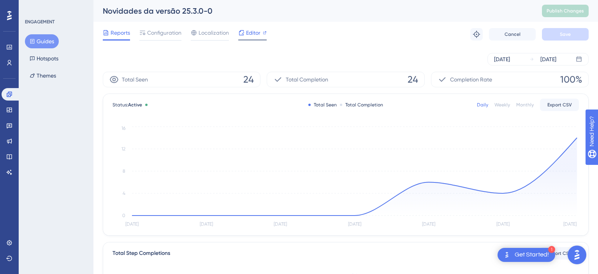
click at [250, 29] on span "Editor" at bounding box center [253, 32] width 14 height 9
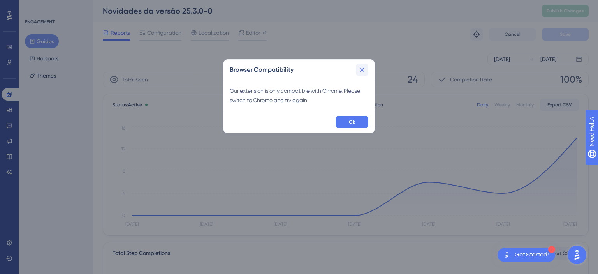
click at [357, 74] on button at bounding box center [362, 69] width 12 height 12
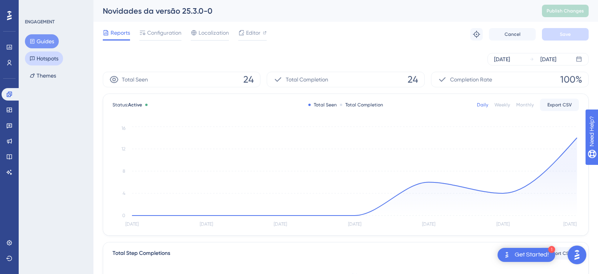
click at [53, 57] on button "Hotspots" at bounding box center [44, 58] width 38 height 14
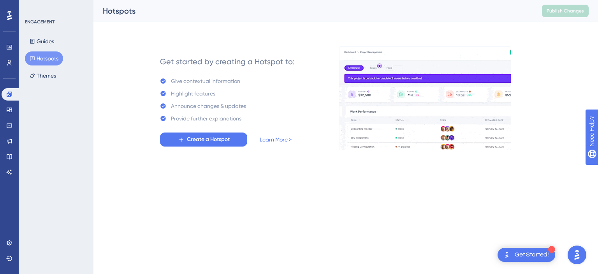
click at [281, 0] on html "1 Get Started! Performance Users Engagement Widgets Feedback Product Updates Kn…" at bounding box center [299, 0] width 598 height 0
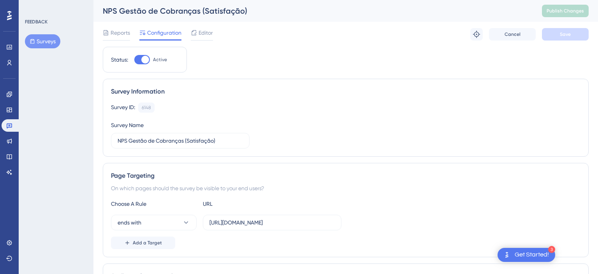
click at [142, 57] on div at bounding box center [142, 59] width 16 height 9
click at [134, 60] on input "Active" at bounding box center [134, 60] width 0 height 0
checkbox input "false"
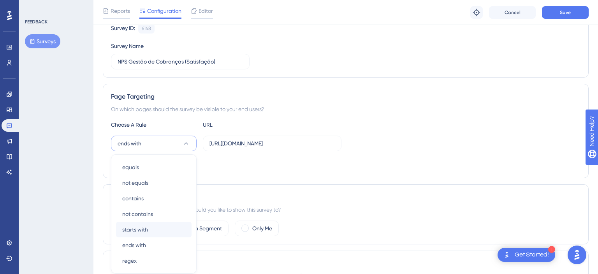
scroll to position [158, 0]
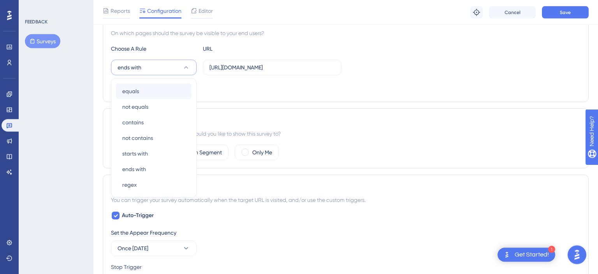
click at [173, 88] on div "equals equals" at bounding box center [154, 91] width 76 height 16
click at [160, 95] on div "equals equals" at bounding box center [154, 91] width 76 height 16
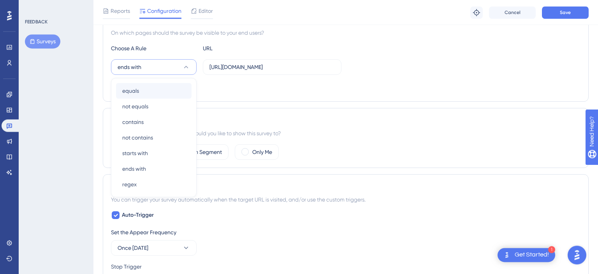
click at [160, 95] on div "equals equals" at bounding box center [154, 91] width 76 height 16
click at [277, 67] on input "[URL][DOMAIN_NAME]" at bounding box center [271, 67] width 125 height 9
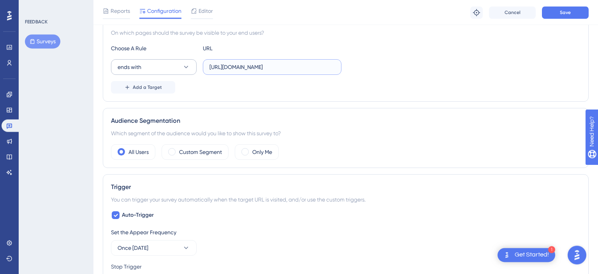
drag, startPoint x: 300, startPoint y: 64, endPoint x: 177, endPoint y: 65, distance: 123.4
click at [209, 66] on input "[URL][DOMAIN_NAME]" at bounding box center [271, 67] width 125 height 9
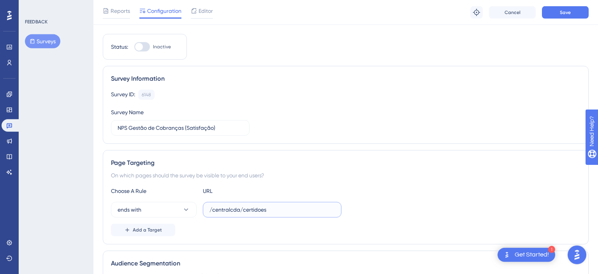
scroll to position [0, 0]
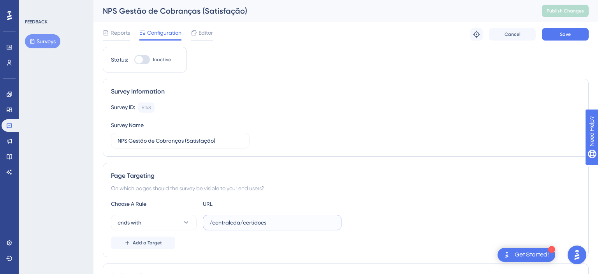
type input "/centralcda/certidoes"
click at [148, 55] on div at bounding box center [142, 59] width 16 height 9
click at [134, 60] on input "Inactive" at bounding box center [134, 60] width 0 height 0
checkbox input "true"
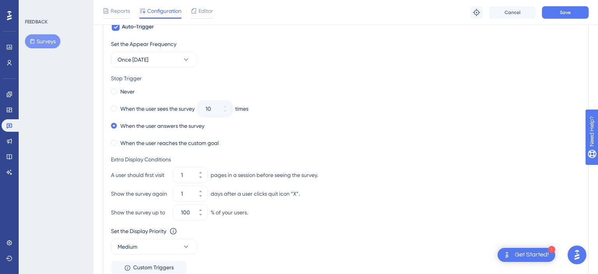
scroll to position [370, 0]
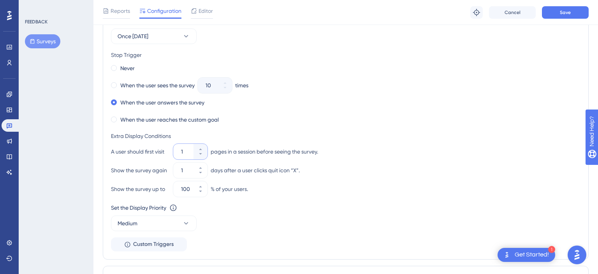
click at [187, 153] on input "1" at bounding box center [186, 151] width 11 height 9
drag, startPoint x: 187, startPoint y: 153, endPoint x: 180, endPoint y: 150, distance: 8.0
click at [181, 150] on input "1" at bounding box center [186, 151] width 11 height 9
type input "1"
click at [268, 119] on div "When the user reaches the custom goal" at bounding box center [346, 119] width 470 height 11
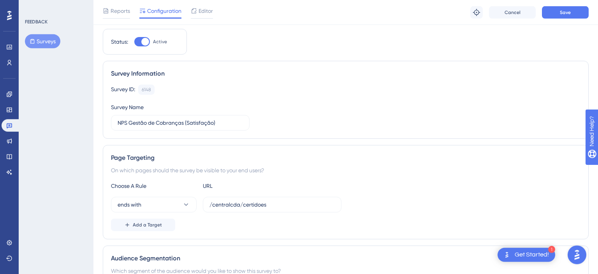
scroll to position [0, 0]
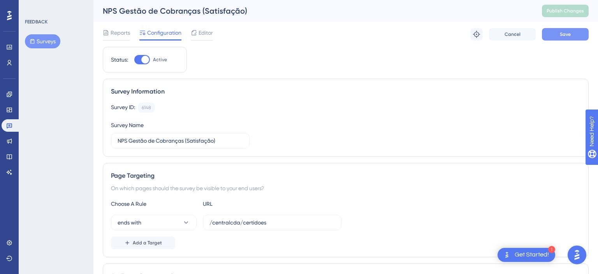
click at [577, 32] on button "Save" at bounding box center [565, 34] width 47 height 12
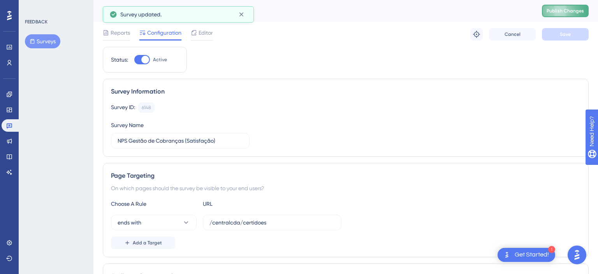
click at [578, 14] on span "Publish Changes" at bounding box center [565, 11] width 37 height 6
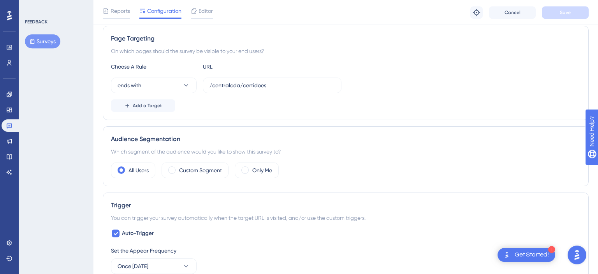
scroll to position [123, 0]
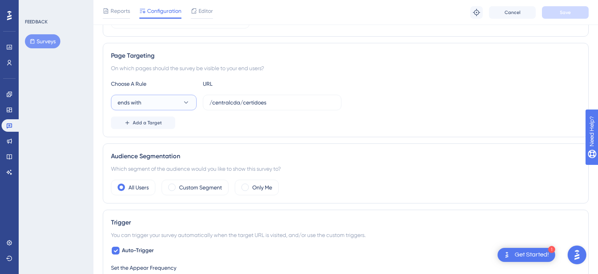
click at [153, 104] on button "ends with" at bounding box center [154, 103] width 86 height 16
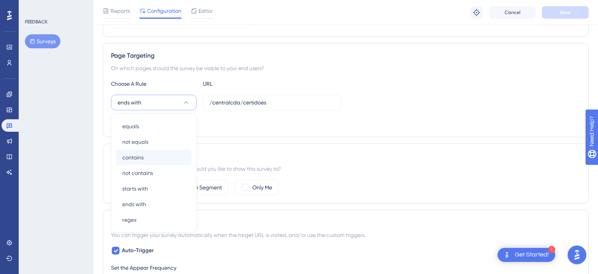
scroll to position [154, 0]
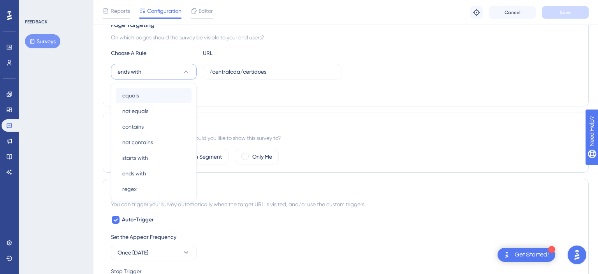
click at [167, 93] on div "equals equals" at bounding box center [154, 96] width 76 height 16
click at [153, 111] on button "not equals not equals" at bounding box center [154, 111] width 76 height 16
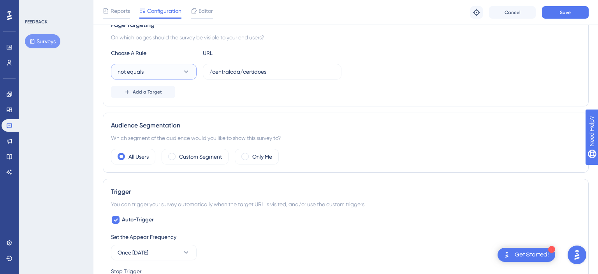
click at [172, 72] on button "not equals" at bounding box center [154, 72] width 86 height 16
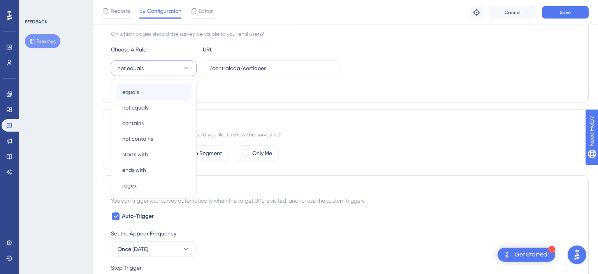
click at [167, 92] on div "equals equals" at bounding box center [154, 92] width 76 height 16
click at [164, 126] on div "contains contains" at bounding box center [154, 123] width 76 height 16
click at [172, 69] on button "not equals" at bounding box center [154, 68] width 86 height 16
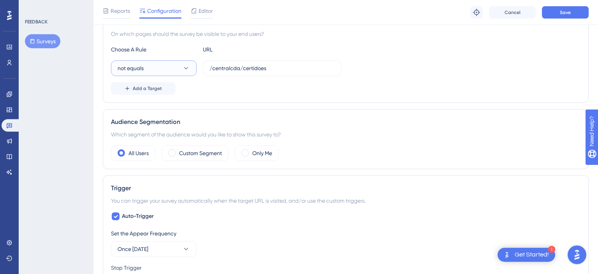
click at [163, 74] on button "not equals" at bounding box center [154, 68] width 86 height 16
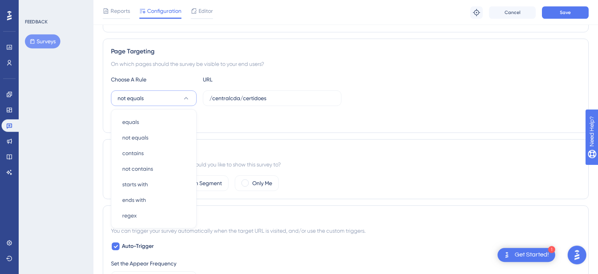
scroll to position [75, 0]
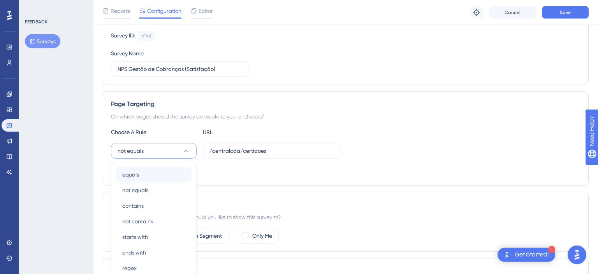
click at [147, 172] on div "equals equals" at bounding box center [154, 175] width 76 height 16
click at [147, 171] on div "equals equals" at bounding box center [154, 175] width 76 height 16
click at [149, 178] on div "equals equals" at bounding box center [154, 175] width 76 height 16
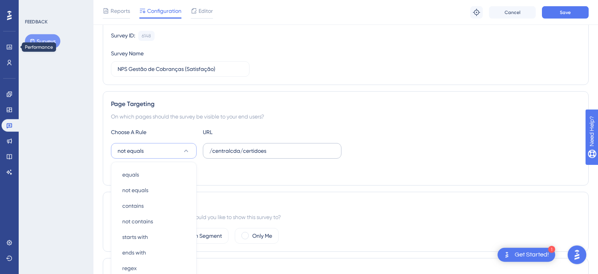
click at [286, 155] on label "/centralcda/certidoes" at bounding box center [272, 151] width 139 height 16
click at [286, 155] on input "/centralcda/certidoes" at bounding box center [271, 150] width 125 height 9
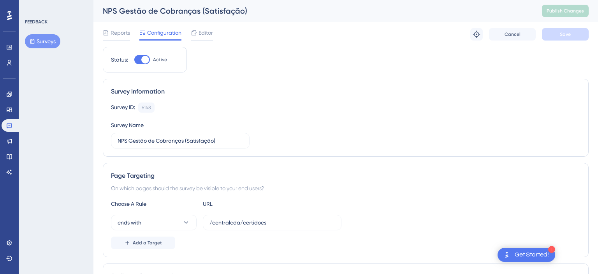
scroll to position [123, 0]
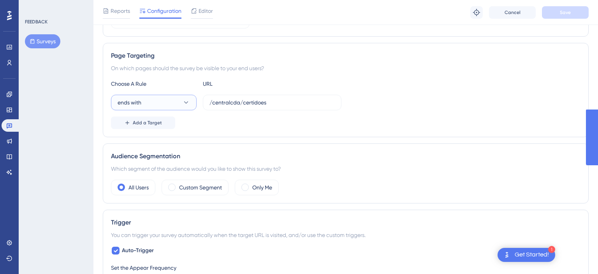
click at [170, 104] on button "ends with" at bounding box center [154, 103] width 86 height 16
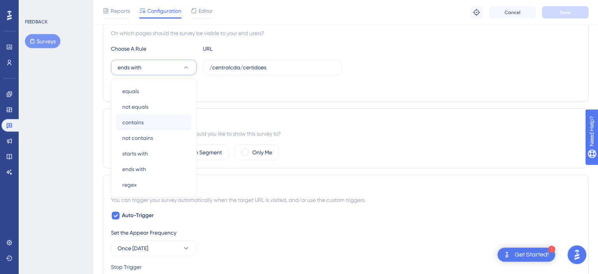
scroll to position [158, 0]
click at [169, 125] on div "contains contains" at bounding box center [154, 122] width 76 height 16
click at [165, 92] on div "equals equals" at bounding box center [154, 91] width 76 height 16
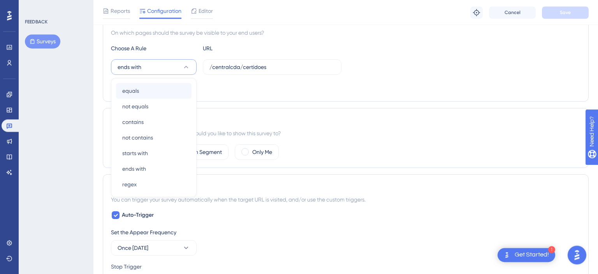
click at [165, 92] on div "equals equals" at bounding box center [154, 91] width 76 height 16
click at [161, 157] on div "starts with starts with" at bounding box center [154, 153] width 76 height 16
drag, startPoint x: 144, startPoint y: 178, endPoint x: 133, endPoint y: 157, distance: 23.0
click at [144, 178] on div "regex regex" at bounding box center [154, 184] width 76 height 16
drag, startPoint x: 109, startPoint y: 105, endPoint x: 106, endPoint y: 102, distance: 4.2
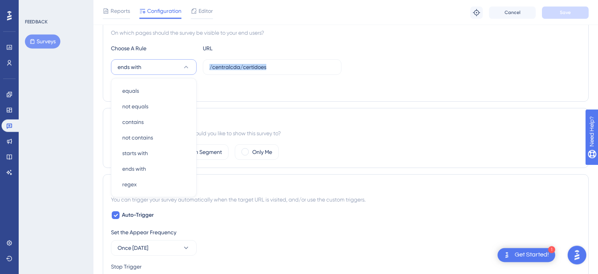
click at [106, 103] on div "Status: Active Survey Information Survey ID: 6148 Copy Survey Name NPS Gestão d…" at bounding box center [346, 253] width 486 height 724
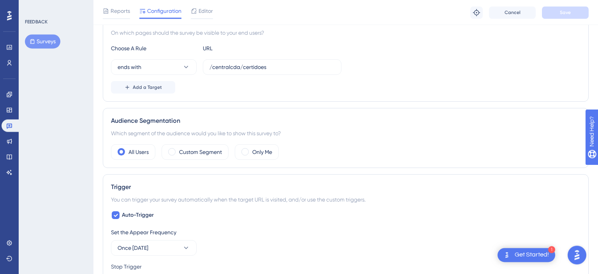
click at [142, 79] on div "Choose A Rule URL ends with /centralcda/certidoes Add a Target" at bounding box center [346, 69] width 470 height 50
click at [139, 89] on span "Add a Target" at bounding box center [147, 87] width 29 height 6
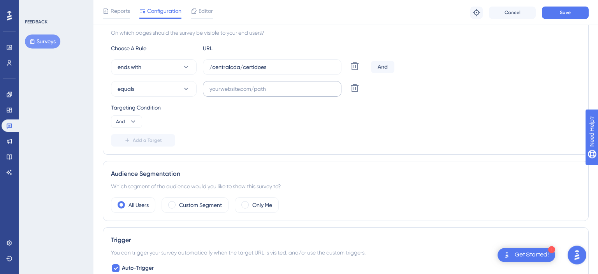
scroll to position [158, 0]
click at [241, 83] on label at bounding box center [272, 89] width 139 height 16
click at [241, 85] on input "text" at bounding box center [271, 89] width 125 height 9
paste input "[URL][DOMAIN_NAME]"
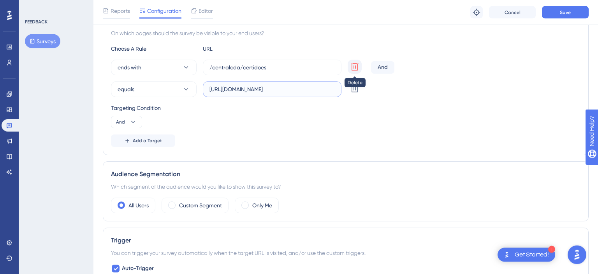
type input "[URL][DOMAIN_NAME]"
click at [358, 65] on icon at bounding box center [354, 66] width 9 height 9
type input "[URL][DOMAIN_NAME]"
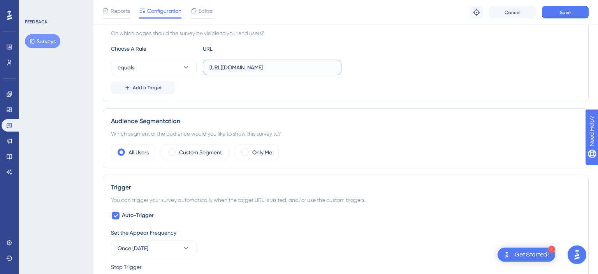
scroll to position [158, 0]
click at [219, 64] on input "[URL][DOMAIN_NAME]" at bounding box center [271, 67] width 125 height 9
drag, startPoint x: 227, startPoint y: 67, endPoint x: 186, endPoint y: 64, distance: 41.4
click at [209, 64] on input "[URL][DOMAIN_NAME]" at bounding box center [271, 67] width 125 height 9
click at [400, 82] on div "Add a Target" at bounding box center [346, 87] width 470 height 12
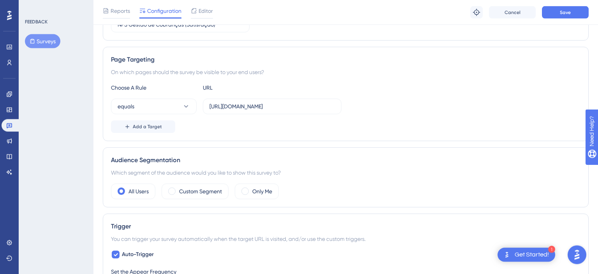
scroll to position [0, 0]
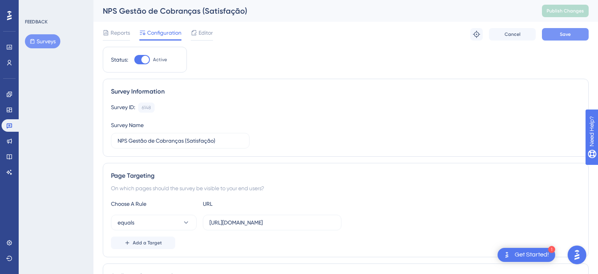
click at [582, 32] on button "Save" at bounding box center [565, 34] width 47 height 12
click at [563, 12] on button "Publish Changes" at bounding box center [565, 11] width 47 height 12
click at [144, 56] on div at bounding box center [145, 60] width 8 height 8
click at [134, 60] on input "Active" at bounding box center [134, 60] width 0 height 0
checkbox input "false"
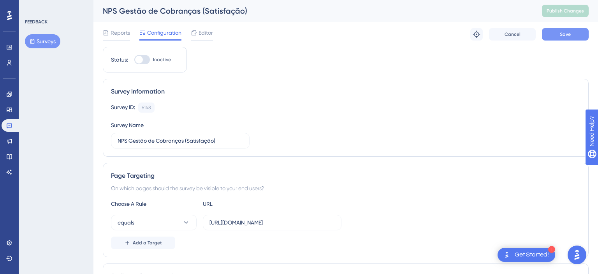
click at [552, 37] on button "Save" at bounding box center [565, 34] width 47 height 12
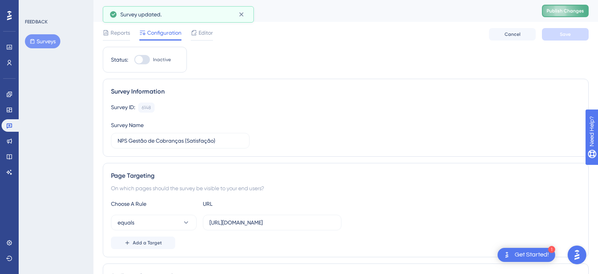
click at [557, 12] on span "Publish Changes" at bounding box center [565, 11] width 37 height 6
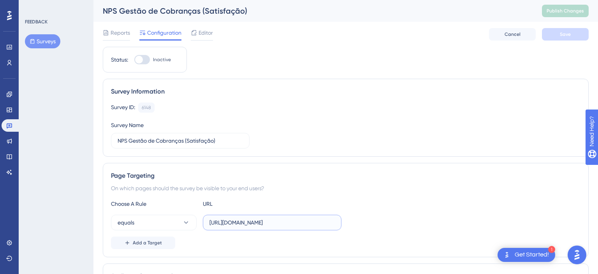
click at [269, 225] on input "[URL][DOMAIN_NAME]" at bounding box center [271, 222] width 125 height 9
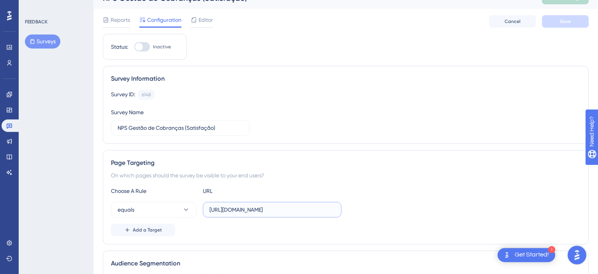
scroll to position [82, 0]
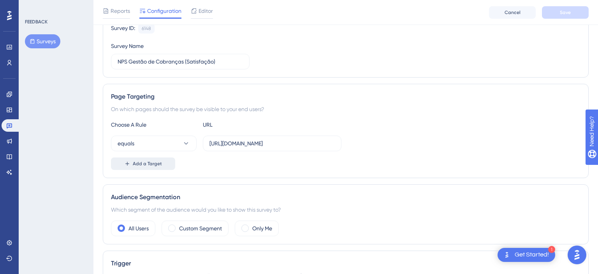
click at [139, 163] on span "Add a Target" at bounding box center [147, 163] width 29 height 6
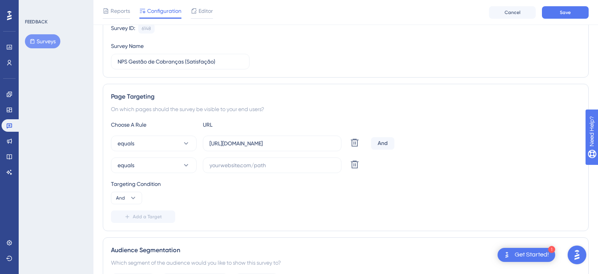
click at [390, 147] on div "And" at bounding box center [382, 143] width 23 height 12
click at [381, 143] on div "And" at bounding box center [382, 143] width 23 height 12
click at [243, 168] on input "text" at bounding box center [271, 165] width 125 height 9
click at [128, 197] on button "And" at bounding box center [126, 198] width 31 height 12
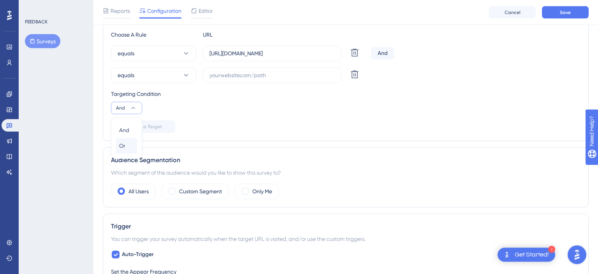
click at [130, 146] on div "Or Or" at bounding box center [126, 146] width 21 height 16
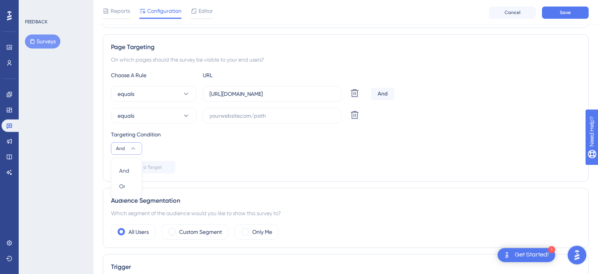
scroll to position [131, 0]
click at [123, 188] on span "Or" at bounding box center [122, 186] width 6 height 9
click at [261, 122] on label at bounding box center [272, 117] width 139 height 16
click at [261, 121] on input "text" at bounding box center [271, 116] width 125 height 9
paste input "[URL][DOMAIN_NAME]"
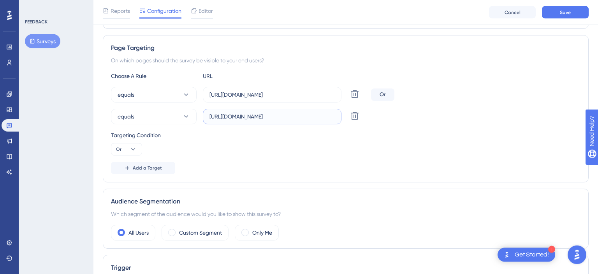
scroll to position [0, 14]
drag, startPoint x: 262, startPoint y: 112, endPoint x: 102, endPoint y: 118, distance: 160.5
click at [209, 121] on input "[URL][DOMAIN_NAME]" at bounding box center [271, 116] width 125 height 9
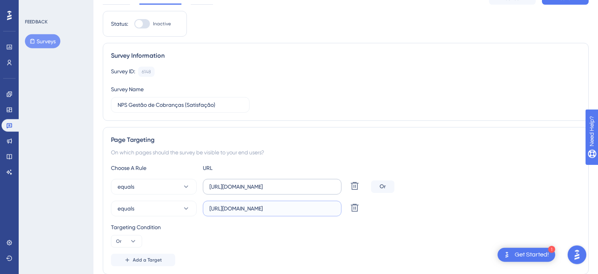
scroll to position [0, 0]
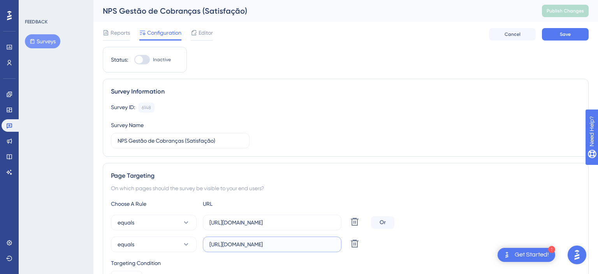
type input "[URL][DOMAIN_NAME]"
click at [139, 57] on div at bounding box center [139, 60] width 8 height 8
click at [134, 60] on input "Inactive" at bounding box center [134, 60] width 0 height 0
click at [570, 36] on span "Save" at bounding box center [565, 34] width 11 height 6
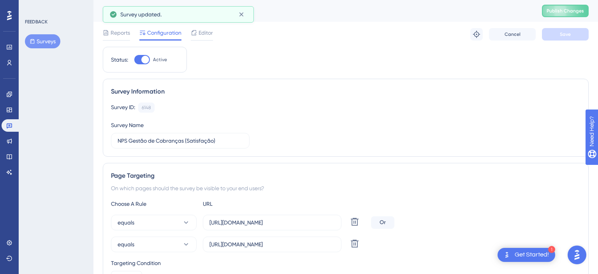
click at [560, 12] on span "Publish Changes" at bounding box center [565, 11] width 37 height 6
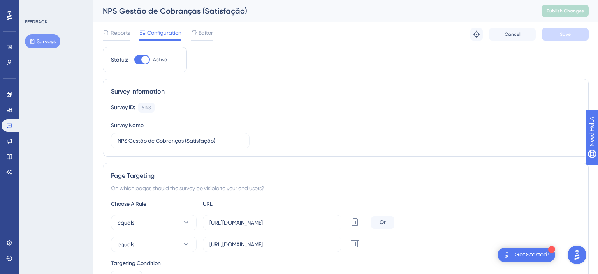
click at [141, 56] on div at bounding box center [142, 59] width 16 height 9
click at [134, 60] on input "Active" at bounding box center [134, 60] width 0 height 0
checkbox input "false"
click at [576, 32] on button "Save" at bounding box center [565, 34] width 47 height 12
